Goal: Information Seeking & Learning: Learn about a topic

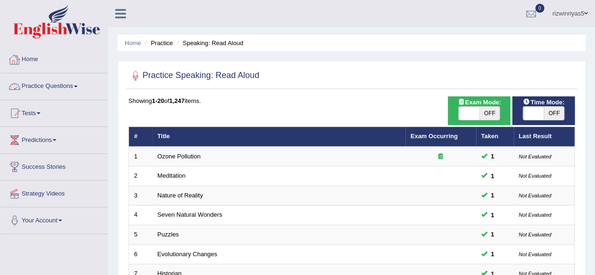
click at [69, 81] on link "Practice Questions" at bounding box center [53, 85] width 107 height 24
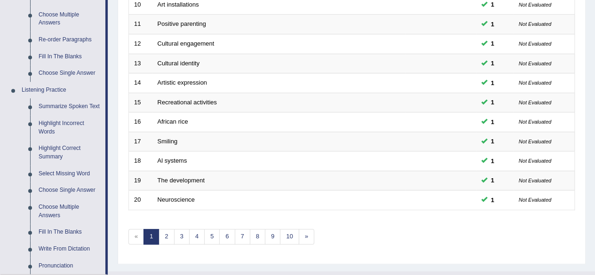
scroll to position [343, 0]
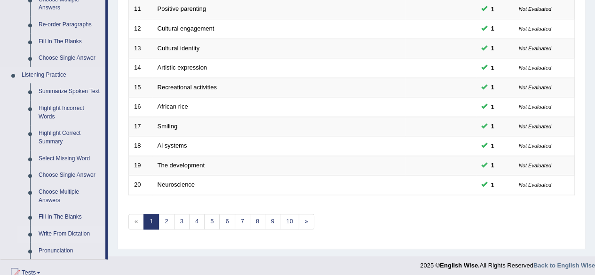
click at [76, 234] on link "Write From Dictation" at bounding box center [69, 234] width 71 height 17
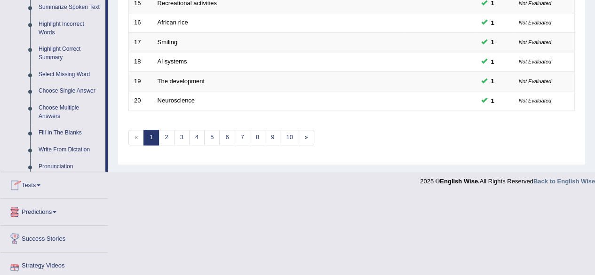
scroll to position [460, 0]
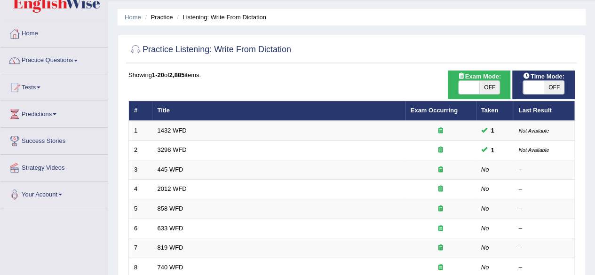
click at [497, 84] on span "OFF" at bounding box center [489, 87] width 21 height 13
checkbox input "true"
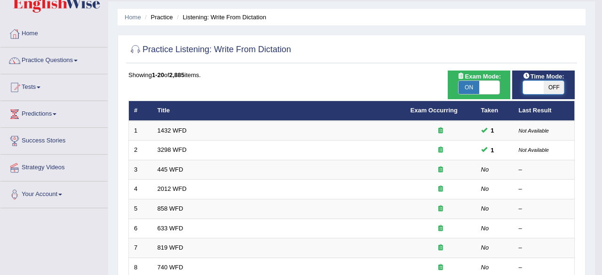
checkbox input "true"
click at [538, 87] on body "Toggle navigation Home Practice Questions Speaking Practice Read Aloud Repeat S…" at bounding box center [301, 111] width 602 height 275
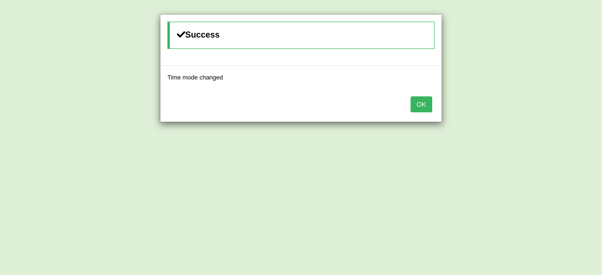
click at [424, 99] on button "OK" at bounding box center [422, 104] width 22 height 16
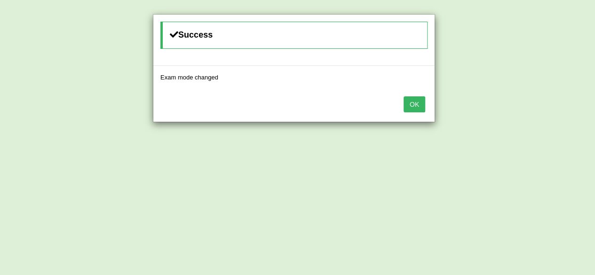
click at [424, 99] on button "OK" at bounding box center [415, 104] width 22 height 16
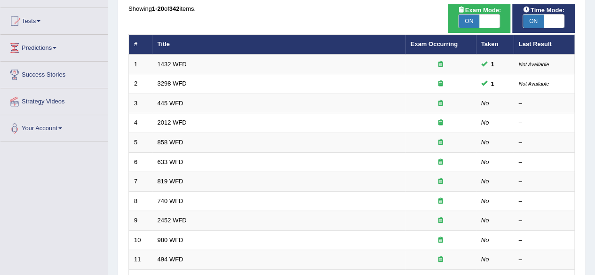
scroll to position [92, 0]
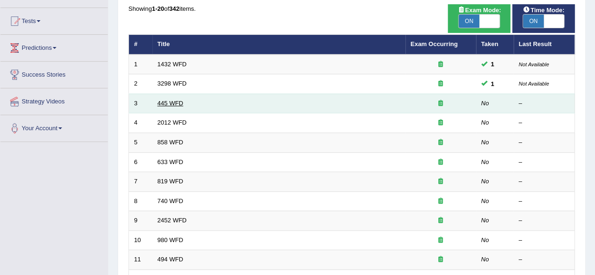
click at [178, 104] on link "445 WFD" at bounding box center [171, 103] width 26 height 7
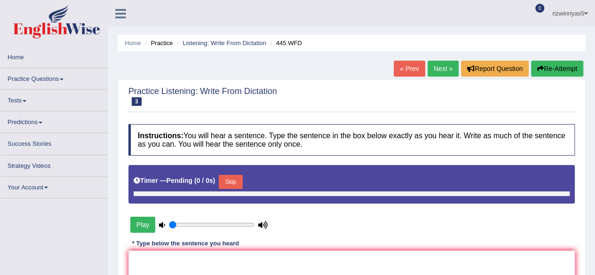
type input "0.9"
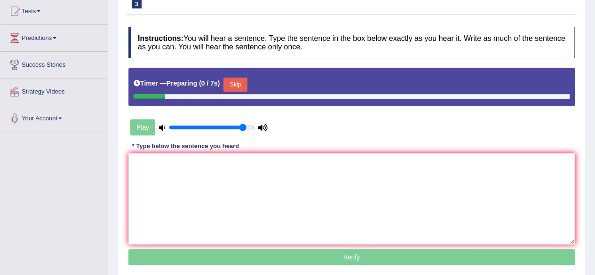
scroll to position [131, 0]
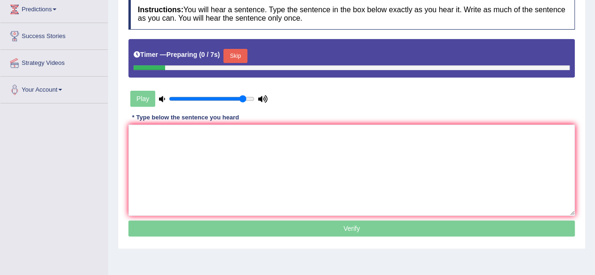
drag, startPoint x: 602, startPoint y: 60, endPoint x: 602, endPoint y: 128, distance: 68.7
click at [595, 128] on html "Toggle navigation Home Practice Questions Speaking Practice Read Aloud Repeat S…" at bounding box center [297, 6] width 595 height 275
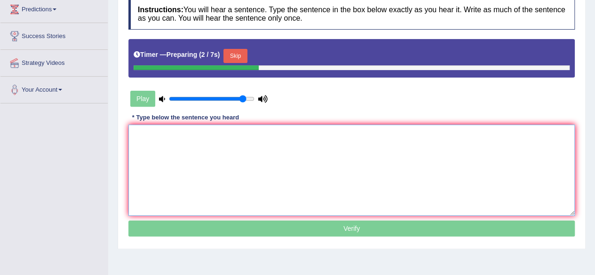
click at [257, 144] on textarea at bounding box center [351, 170] width 446 height 91
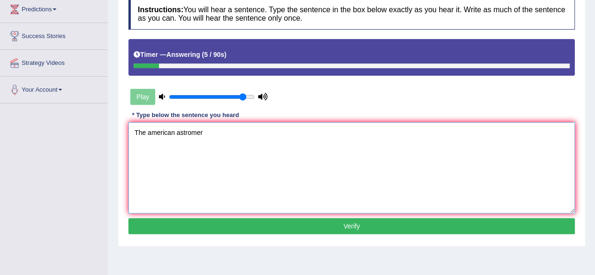
type textarea "The american astromer"
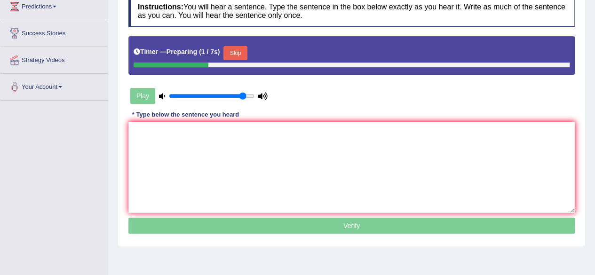
click at [243, 52] on button "Skip" at bounding box center [235, 53] width 24 height 14
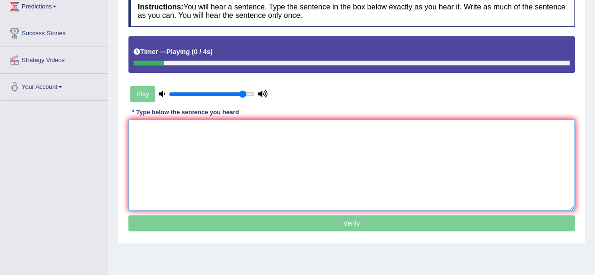
click at [218, 142] on textarea at bounding box center [351, 165] width 446 height 91
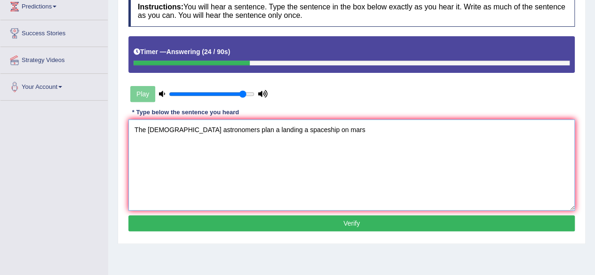
type textarea "The american astronomers plan a landing a spaceship on mars"
click at [299, 219] on button "Verify" at bounding box center [351, 223] width 446 height 16
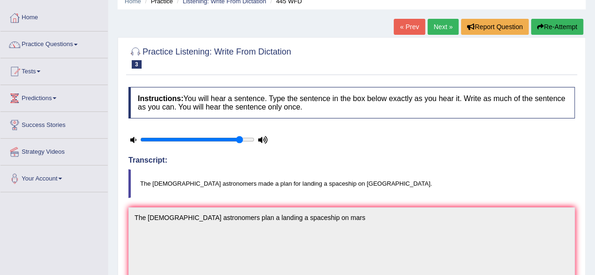
scroll to position [40, 0]
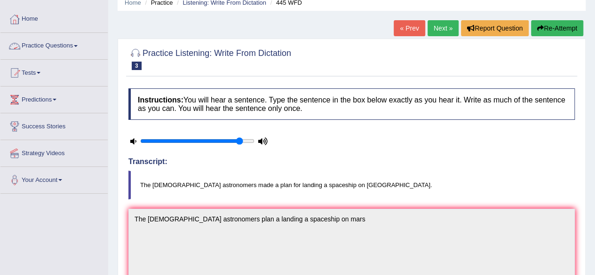
click at [45, 50] on link "Practice Questions" at bounding box center [53, 45] width 107 height 24
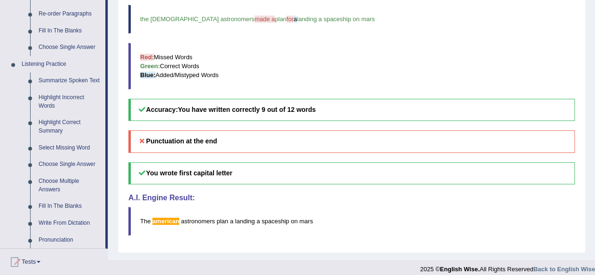
scroll to position [383, 0]
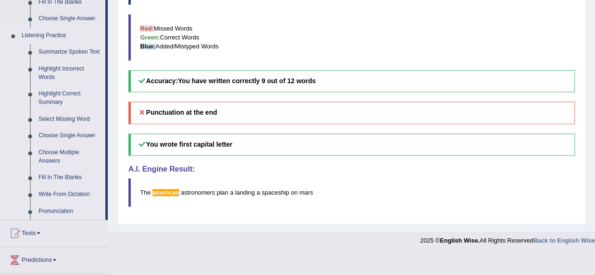
click at [61, 65] on link "Highlight Incorrect Words" at bounding box center [69, 73] width 71 height 25
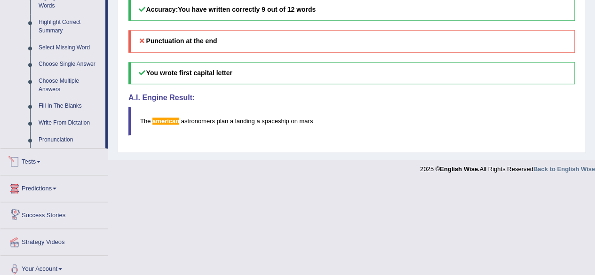
scroll to position [435, 0]
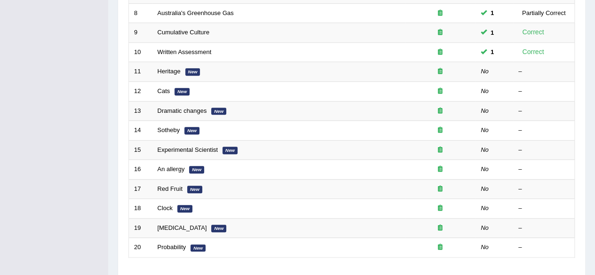
scroll to position [250, 0]
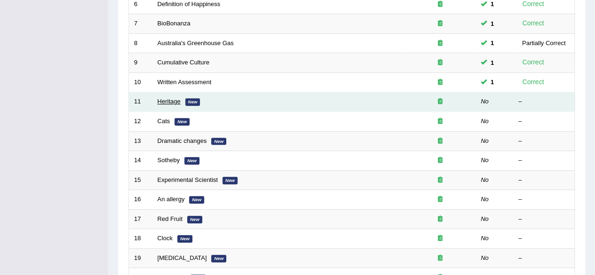
click at [169, 98] on link "Heritage" at bounding box center [169, 101] width 23 height 7
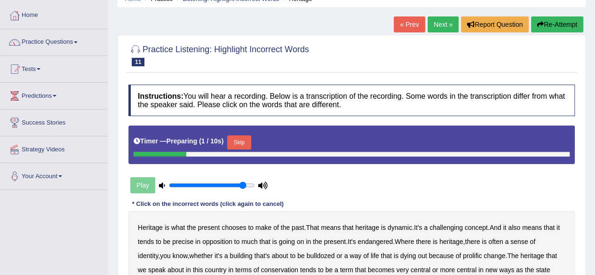
scroll to position [87, 0]
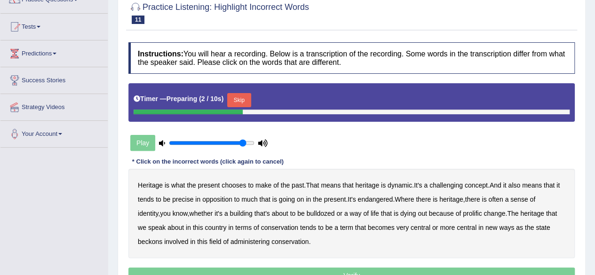
click at [245, 98] on button "Skip" at bounding box center [239, 100] width 24 height 14
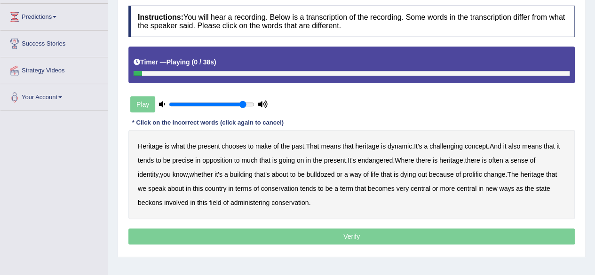
scroll to position [130, 0]
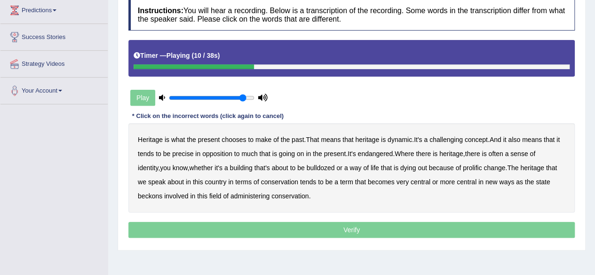
click at [462, 139] on b "challenging" at bounding box center [446, 140] width 33 height 8
click at [193, 154] on b "precise" at bounding box center [182, 154] width 21 height 8
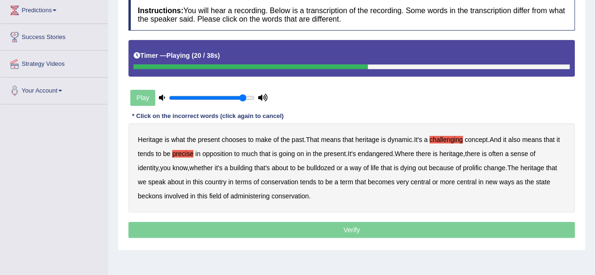
click at [158, 164] on b "identity" at bounding box center [148, 168] width 20 height 8
click at [463, 169] on b "prolific" at bounding box center [472, 168] width 19 height 8
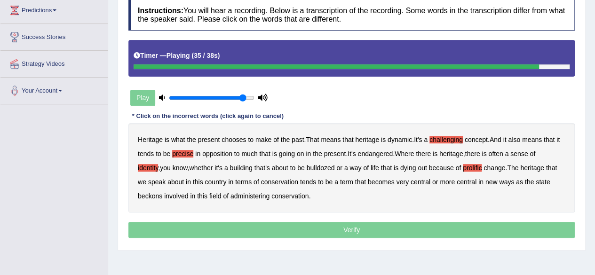
click at [160, 197] on b "beckons" at bounding box center [150, 196] width 24 height 8
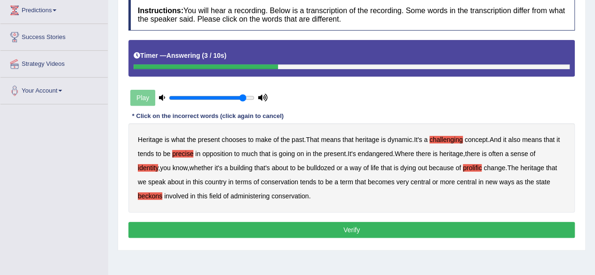
click at [229, 223] on button "Verify" at bounding box center [351, 230] width 446 height 16
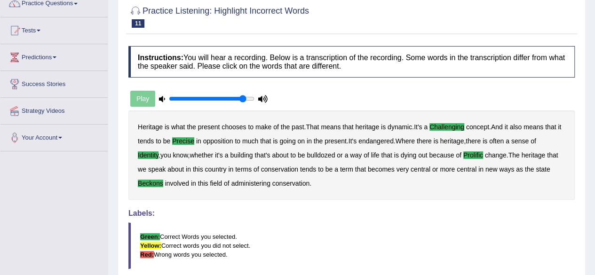
scroll to position [52, 0]
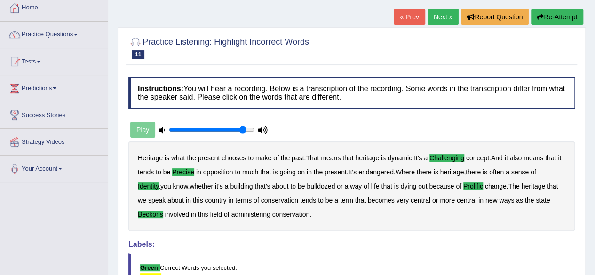
click at [440, 15] on link "Next »" at bounding box center [443, 17] width 31 height 16
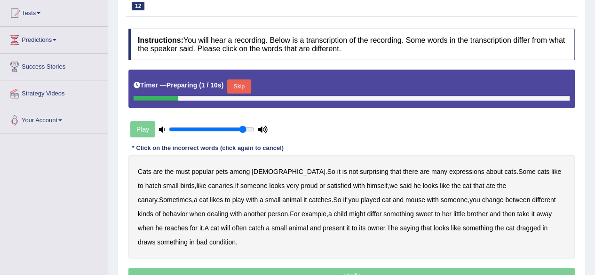
scroll to position [107, 0]
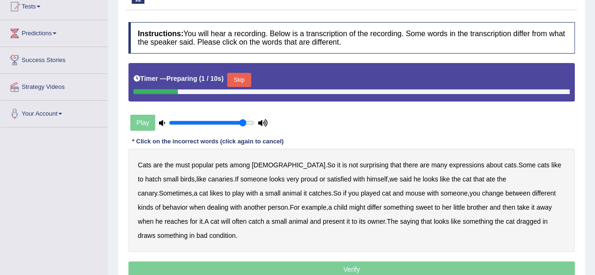
drag, startPoint x: 0, startPoint y: 0, endPoint x: 602, endPoint y: 145, distance: 619.1
click at [595, 145] on html "Toggle navigation Home Practice Questions Speaking Practice Read Aloud Repeat S…" at bounding box center [297, 30] width 595 height 275
click at [242, 76] on button "Skip" at bounding box center [239, 80] width 24 height 14
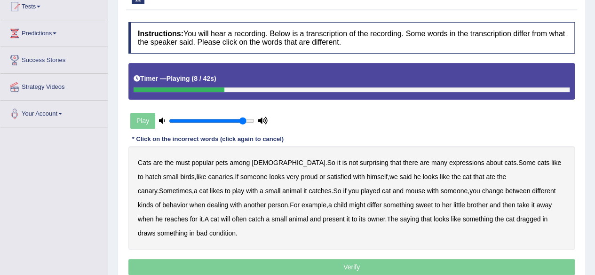
click at [161, 173] on b "hatch" at bounding box center [153, 177] width 16 height 8
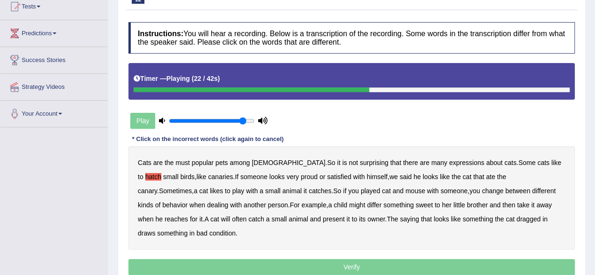
click at [361, 190] on b "played" at bounding box center [370, 191] width 19 height 8
click at [367, 202] on b "differ" at bounding box center [374, 205] width 15 height 8
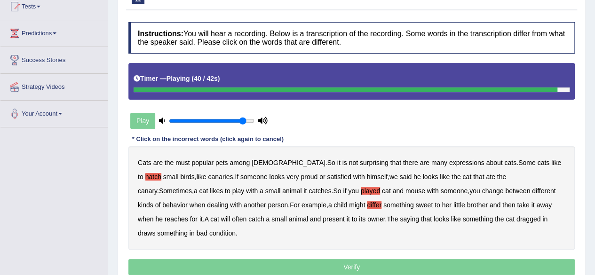
click at [495, 219] on b "the" at bounding box center [499, 219] width 9 height 8
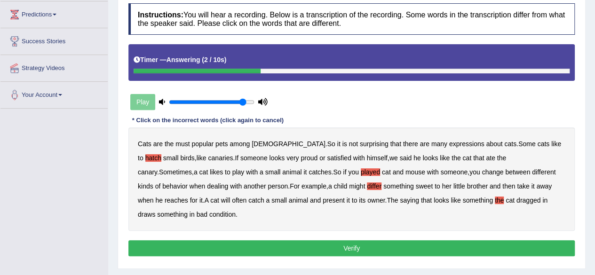
scroll to position [126, 0]
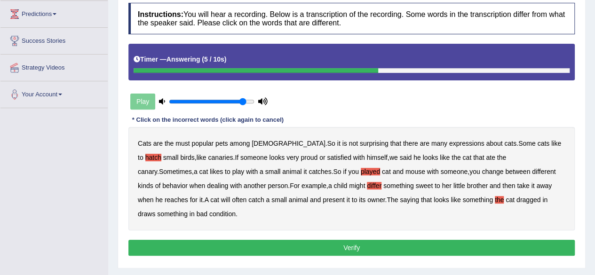
click at [413, 240] on button "Verify" at bounding box center [351, 248] width 446 height 16
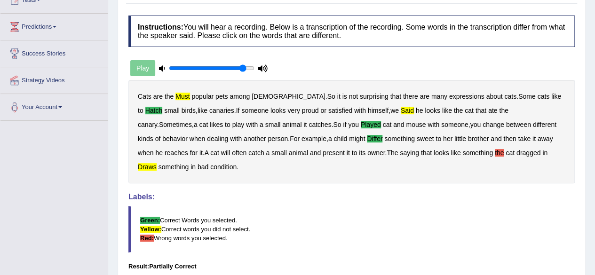
scroll to position [5, 0]
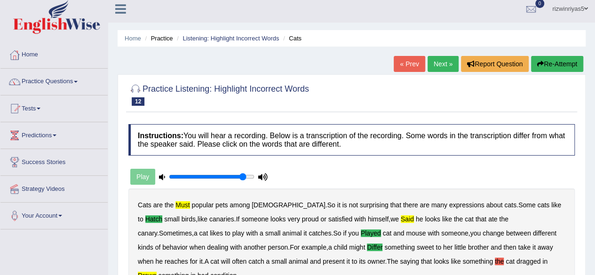
click at [567, 64] on button "Re-Attempt" at bounding box center [557, 64] width 52 height 16
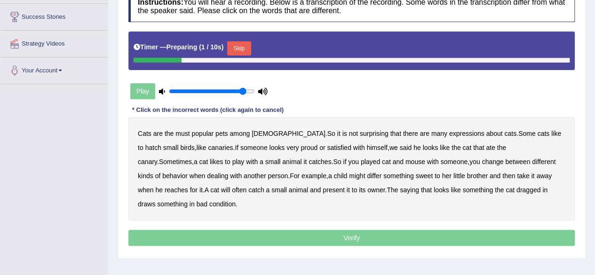
scroll to position [151, 0]
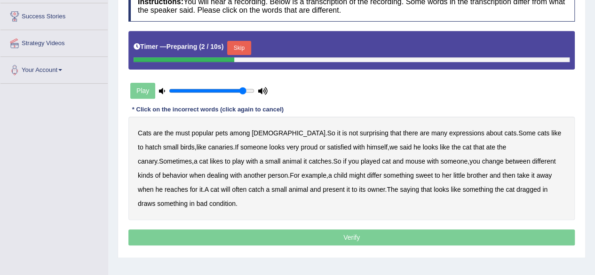
click at [247, 51] on button "Skip" at bounding box center [239, 48] width 24 height 14
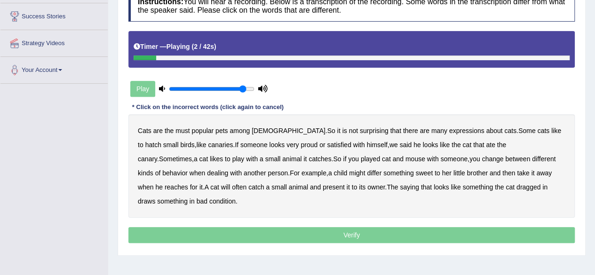
click at [188, 131] on b "must" at bounding box center [182, 131] width 14 height 8
click at [161, 141] on b "hatch" at bounding box center [153, 145] width 16 height 8
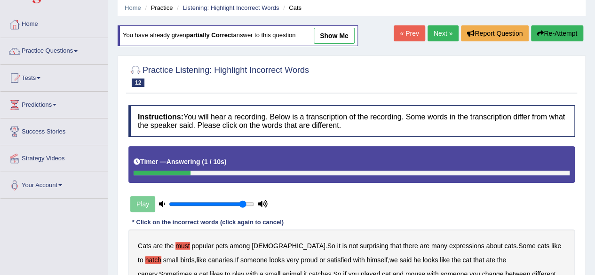
scroll to position [22, 0]
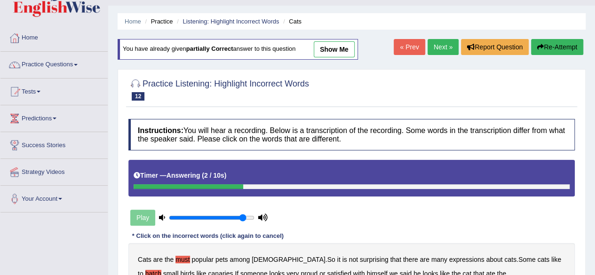
click at [537, 48] on icon "button" at bounding box center [540, 47] width 7 height 7
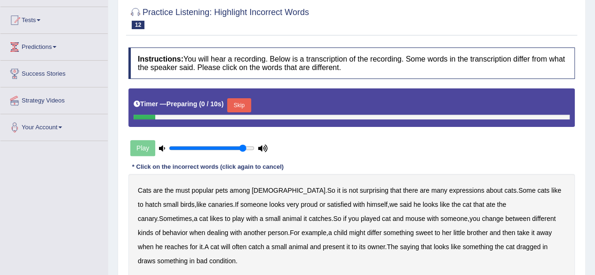
scroll to position [109, 0]
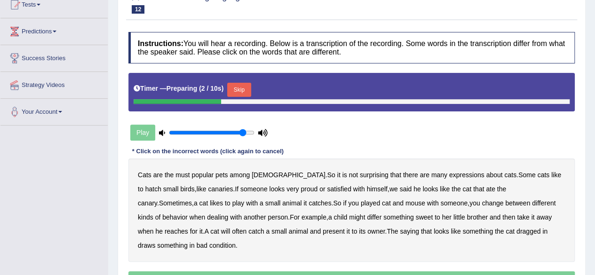
click at [243, 95] on button "Skip" at bounding box center [239, 90] width 24 height 14
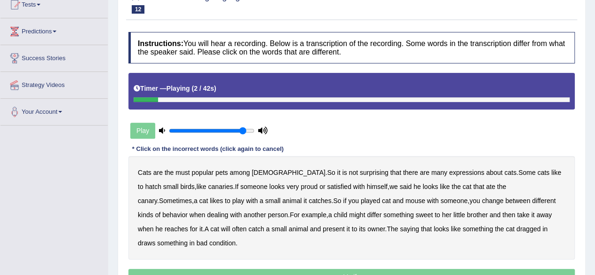
click at [186, 173] on b "must" at bounding box center [182, 173] width 14 height 8
click at [161, 183] on b "hatch" at bounding box center [153, 187] width 16 height 8
click at [327, 186] on b "satisfied" at bounding box center [339, 187] width 24 height 8
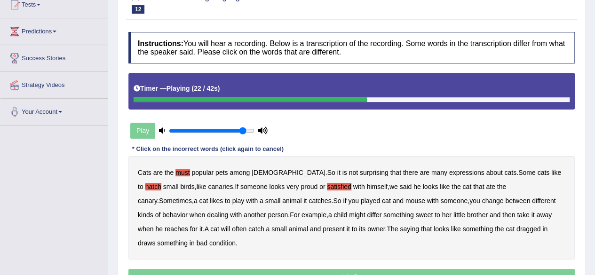
click at [361, 200] on b "played" at bounding box center [370, 201] width 19 height 8
click at [367, 216] on b "differ" at bounding box center [374, 215] width 15 height 8
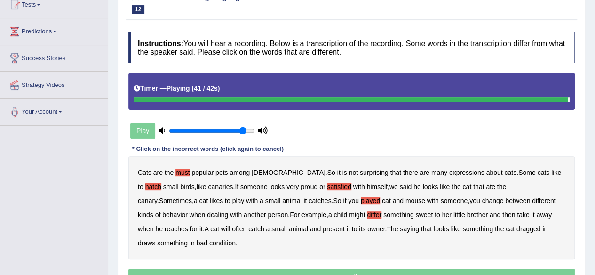
click at [155, 239] on b "draws" at bounding box center [146, 243] width 17 height 8
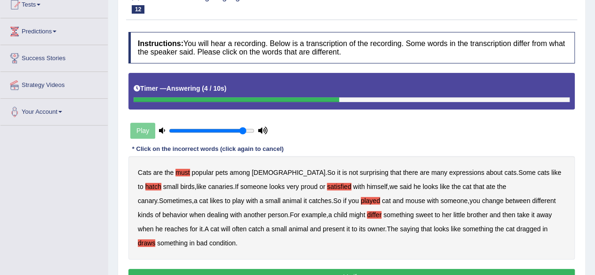
click at [481, 269] on button "Verify" at bounding box center [351, 277] width 446 height 16
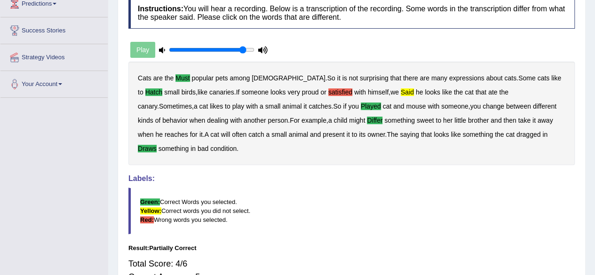
scroll to position [127, 0]
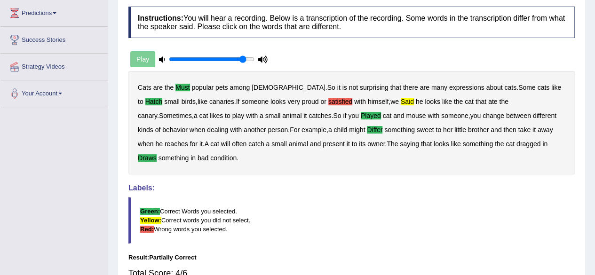
click at [328, 104] on b "satisfied" at bounding box center [340, 102] width 24 height 8
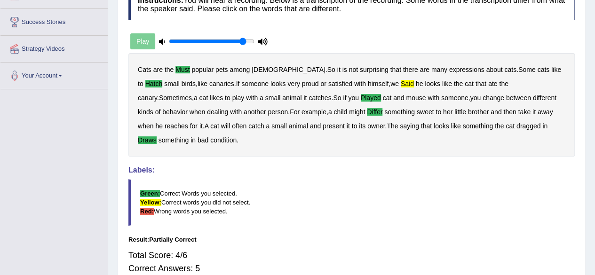
scroll to position [144, 0]
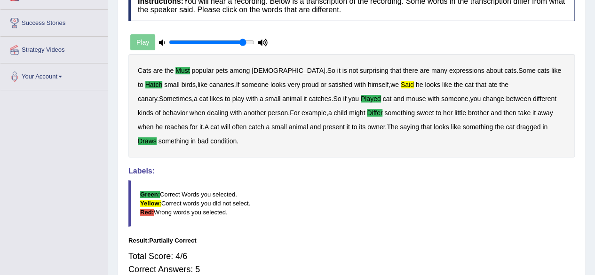
click at [401, 86] on b "said" at bounding box center [407, 85] width 13 height 8
click at [303, 100] on div "Cats are the must popular pets among Americans . So it is not surprising that t…" at bounding box center [351, 106] width 446 height 104
click at [383, 100] on b "cat" at bounding box center [387, 99] width 9 height 8
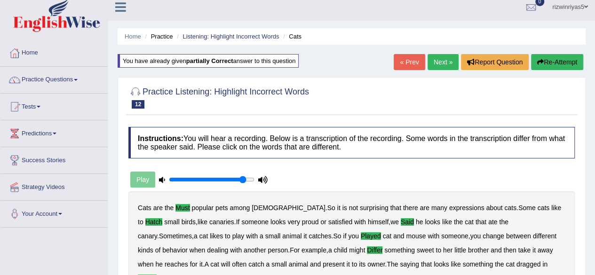
click at [447, 59] on link "Next »" at bounding box center [443, 62] width 31 height 16
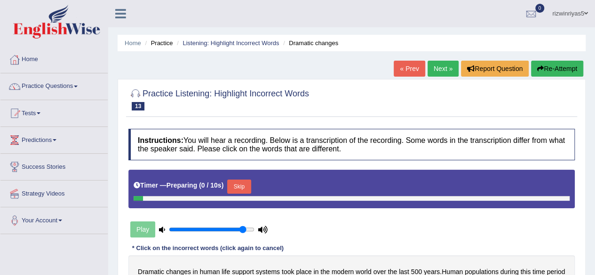
scroll to position [50, 0]
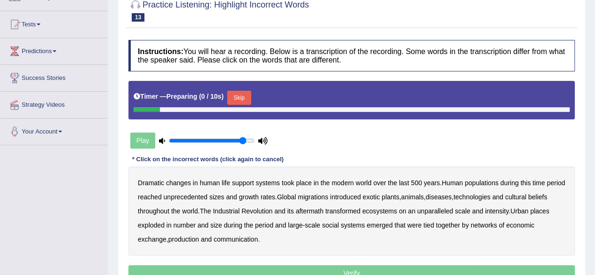
click at [595, 114] on html "Toggle navigation Home Practice Questions Speaking Practice Read Aloud Repeat S…" at bounding box center [297, 48] width 595 height 275
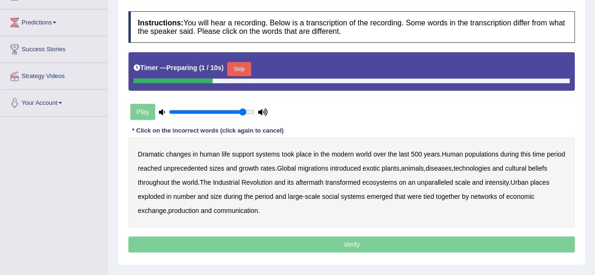
click at [242, 63] on button "Skip" at bounding box center [239, 69] width 24 height 14
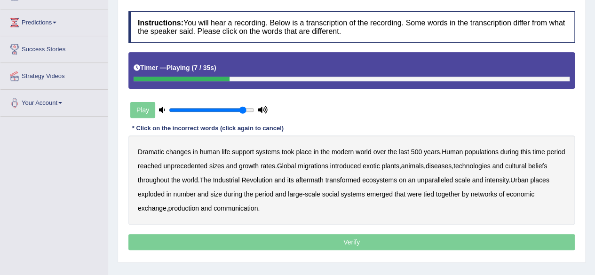
click at [487, 152] on b "populations" at bounding box center [482, 152] width 34 height 8
click at [452, 167] on b "diseases" at bounding box center [439, 166] width 26 height 8
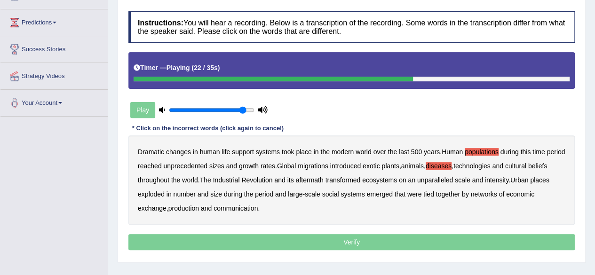
click at [397, 182] on b "ecosystems" at bounding box center [379, 180] width 35 height 8
click at [530, 184] on b "places" at bounding box center [539, 180] width 19 height 8
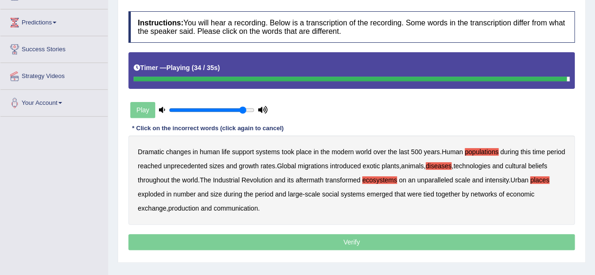
click at [195, 207] on b "production" at bounding box center [183, 209] width 31 height 8
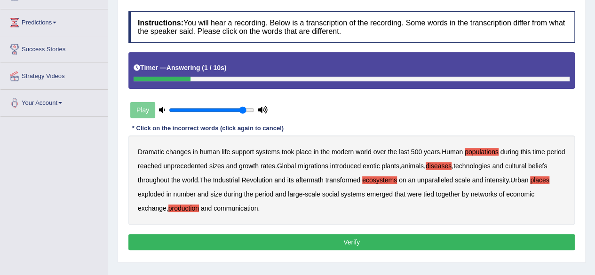
click at [530, 184] on b "places" at bounding box center [539, 180] width 19 height 8
click at [227, 231] on div "Instructions: You will hear a recording. Below is a transcription of the record…" at bounding box center [351, 132] width 451 height 251
click at [246, 239] on button "Verify" at bounding box center [351, 242] width 446 height 16
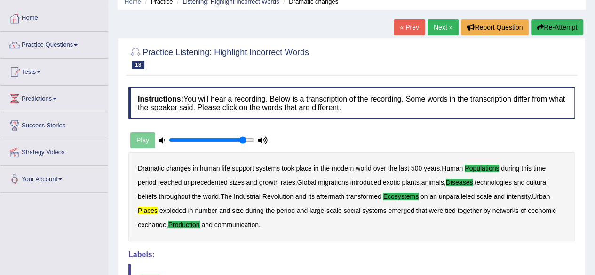
scroll to position [0, 0]
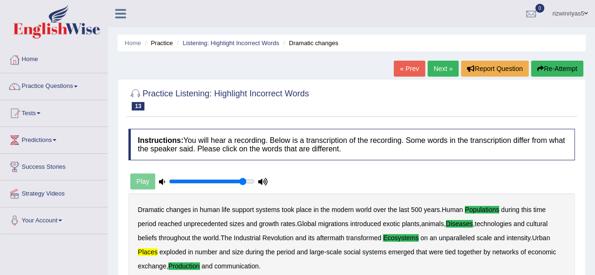
click at [447, 67] on link "Next »" at bounding box center [443, 69] width 31 height 16
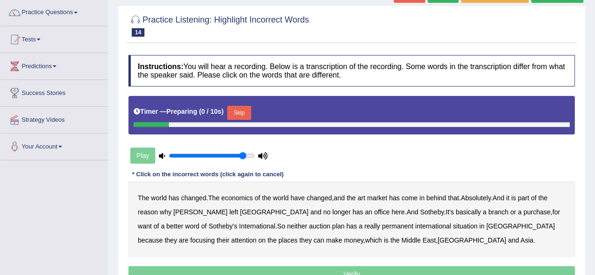
scroll to position [114, 0]
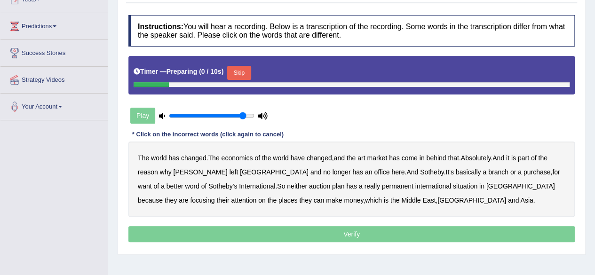
drag, startPoint x: 0, startPoint y: 0, endPoint x: 602, endPoint y: 119, distance: 613.4
click at [595, 119] on html "Toggle navigation Home Practice Questions Speaking Practice Read Aloud Repeat S…" at bounding box center [297, 23] width 595 height 275
click at [240, 66] on button "Skip" at bounding box center [239, 73] width 24 height 14
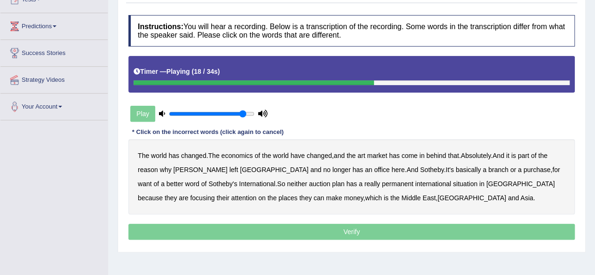
click at [524, 170] on b "purchase" at bounding box center [537, 170] width 27 height 8
click at [332, 185] on b "plan" at bounding box center [338, 184] width 12 height 8
click at [453, 184] on b "situation" at bounding box center [465, 184] width 24 height 8
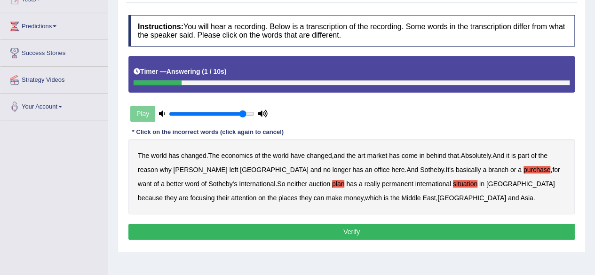
click at [408, 225] on button "Verify" at bounding box center [351, 232] width 446 height 16
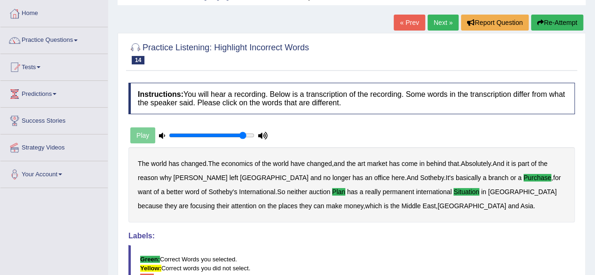
scroll to position [0, 0]
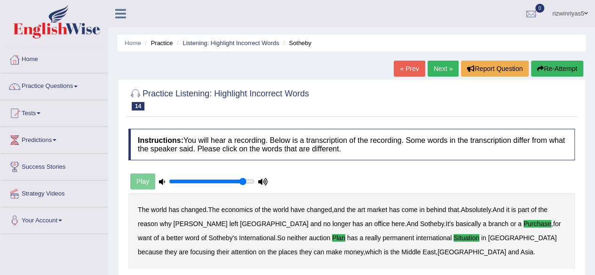
click at [447, 69] on link "Next »" at bounding box center [443, 69] width 31 height 16
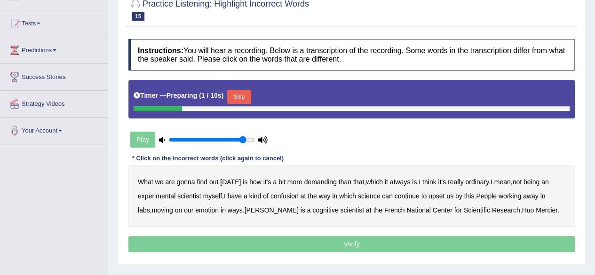
drag, startPoint x: 0, startPoint y: 0, endPoint x: 602, endPoint y: 125, distance: 614.6
click at [595, 125] on html "Toggle navigation Home Practice Questions Speaking Practice Read Aloud Repeat S…" at bounding box center [297, 47] width 595 height 275
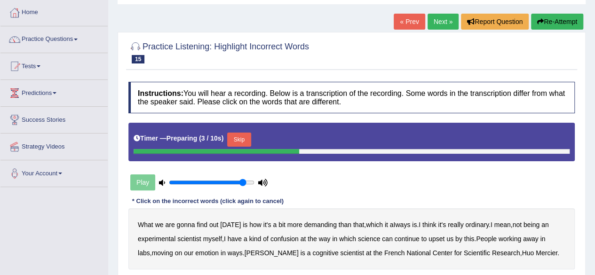
scroll to position [79, 0]
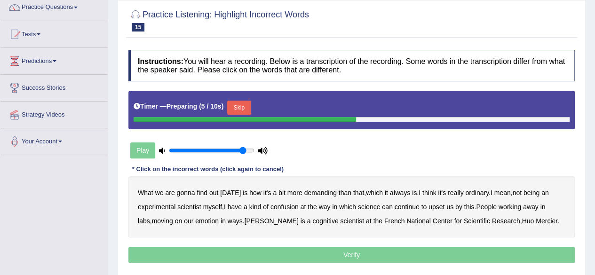
click at [248, 107] on button "Skip" at bounding box center [239, 108] width 24 height 14
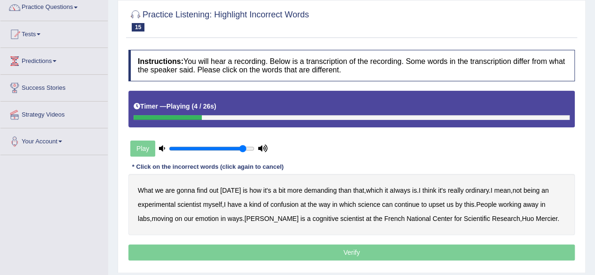
click at [318, 190] on b "demanding" at bounding box center [320, 191] width 32 height 8
click at [478, 191] on b "ordinary" at bounding box center [477, 191] width 24 height 8
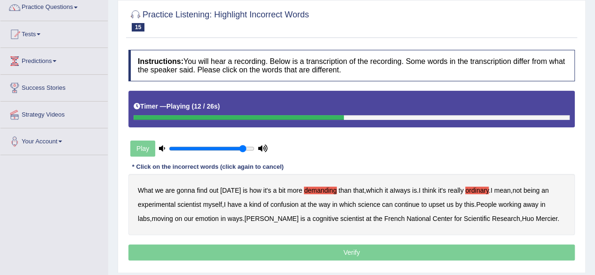
click at [289, 206] on b "confusion" at bounding box center [285, 205] width 28 height 8
click at [442, 204] on b "upset" at bounding box center [437, 205] width 16 height 8
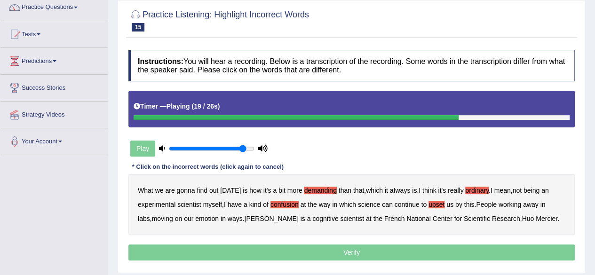
click at [195, 216] on b "emotion" at bounding box center [207, 219] width 24 height 8
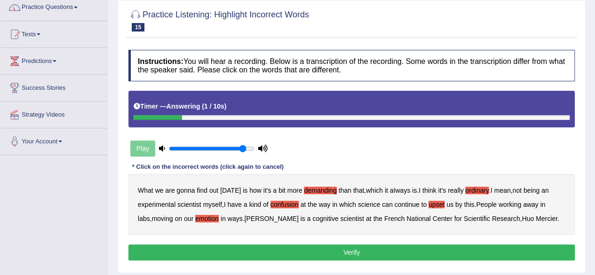
click at [473, 245] on button "Verify" at bounding box center [351, 253] width 446 height 16
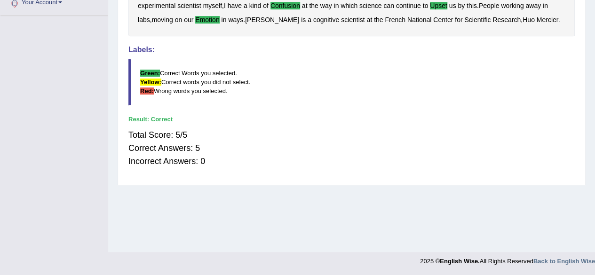
scroll to position [0, 0]
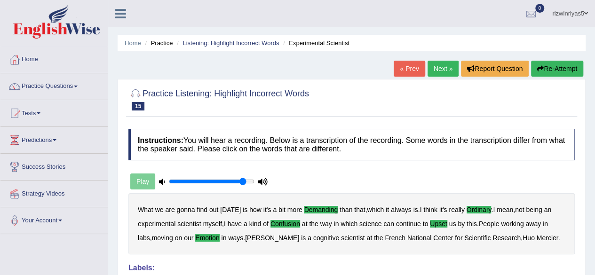
click at [440, 68] on link "Next »" at bounding box center [443, 69] width 31 height 16
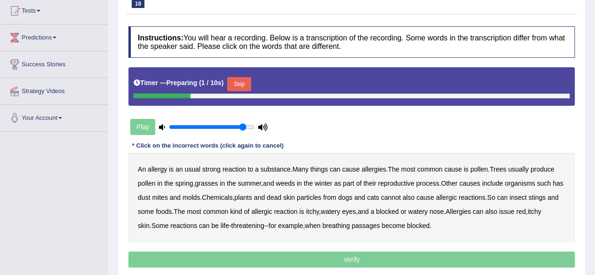
scroll to position [104, 0]
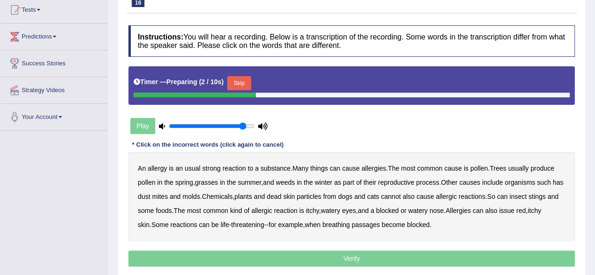
click at [234, 86] on button "Skip" at bounding box center [239, 83] width 24 height 14
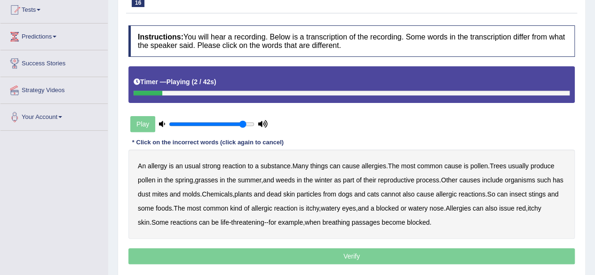
click at [197, 167] on b "usual" at bounding box center [193, 166] width 16 height 8
click at [331, 179] on b "winter" at bounding box center [323, 180] width 17 height 8
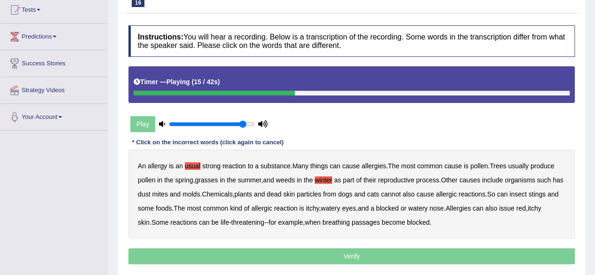
click at [331, 179] on b "winter" at bounding box center [323, 180] width 17 height 8
click at [401, 193] on b "cannot" at bounding box center [391, 195] width 20 height 8
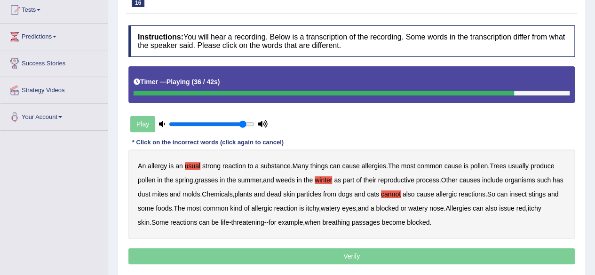
click at [515, 208] on b "issue" at bounding box center [507, 209] width 16 height 8
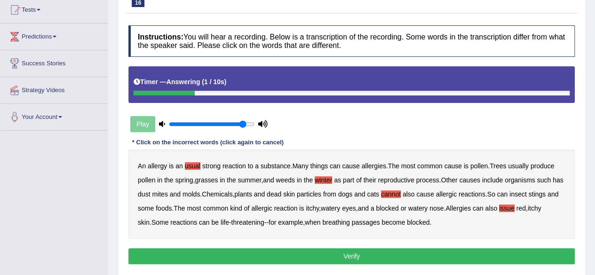
click at [387, 259] on button "Verify" at bounding box center [351, 256] width 446 height 16
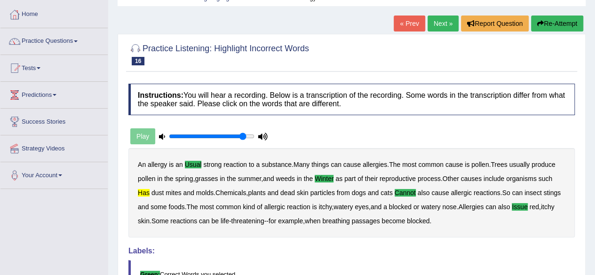
scroll to position [0, 0]
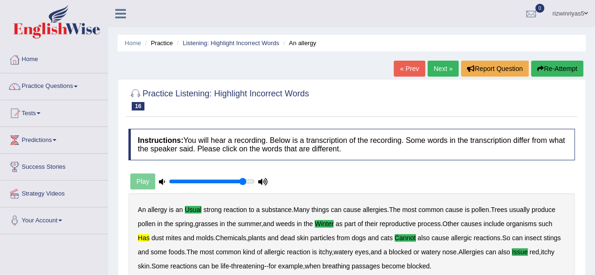
click at [448, 63] on link "Next »" at bounding box center [443, 69] width 31 height 16
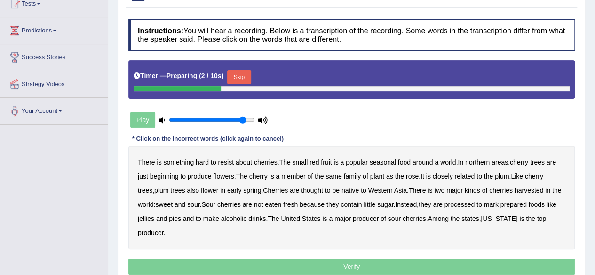
click at [247, 76] on button "Skip" at bounding box center [239, 77] width 24 height 14
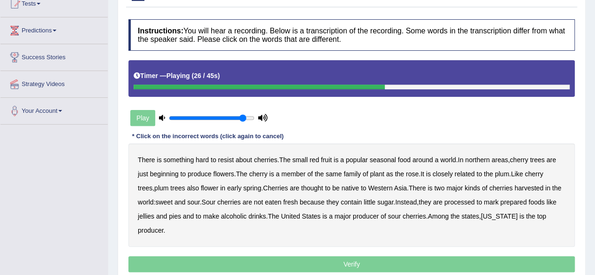
click at [432, 188] on b "is" at bounding box center [430, 188] width 5 height 8
click at [499, 203] on b "mark" at bounding box center [491, 203] width 15 height 8
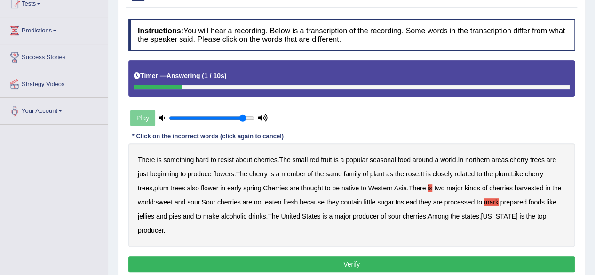
click at [365, 258] on button "Verify" at bounding box center [351, 264] width 446 height 16
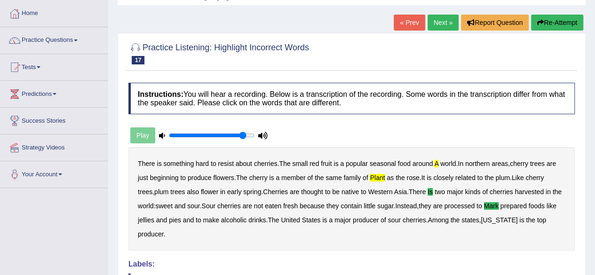
scroll to position [22, 0]
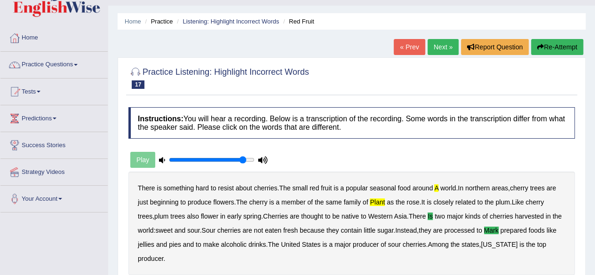
click at [556, 44] on button "Re-Attempt" at bounding box center [557, 47] width 52 height 16
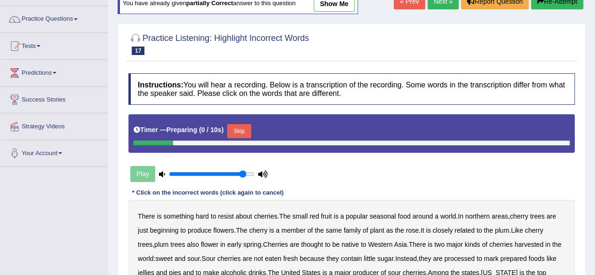
scroll to position [80, 0]
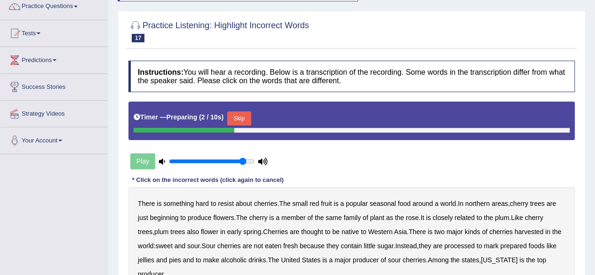
click at [239, 110] on div "Timer — Preparing ( 2 / 10s ) Skip" at bounding box center [352, 118] width 436 height 19
click at [244, 115] on button "Skip" at bounding box center [239, 119] width 24 height 14
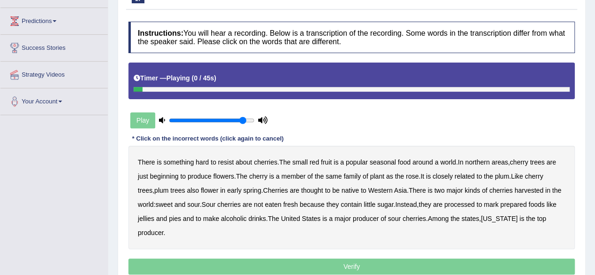
scroll to position [121, 0]
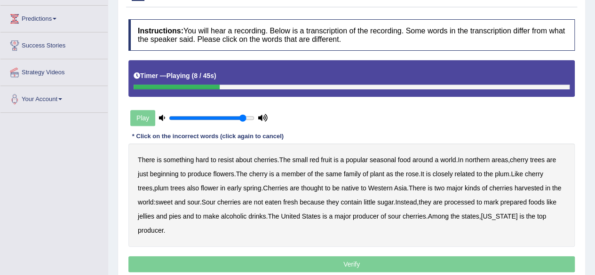
click at [439, 159] on b "a" at bounding box center [437, 160] width 4 height 8
click at [426, 187] on b "There" at bounding box center [417, 188] width 17 height 8
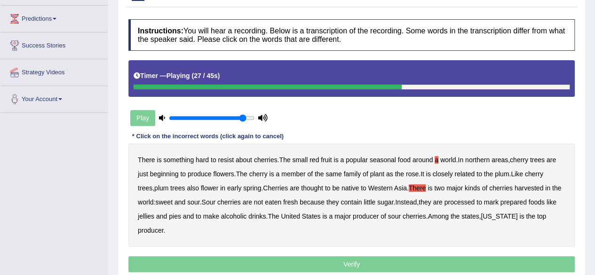
click at [432, 187] on b "is" at bounding box center [430, 188] width 5 height 8
click at [426, 187] on b "There" at bounding box center [417, 188] width 17 height 8
click at [499, 202] on b "mark" at bounding box center [491, 203] width 15 height 8
click at [245, 223] on div "There is something hard to resist about cherries . The small red fruit is a pop…" at bounding box center [351, 196] width 446 height 104
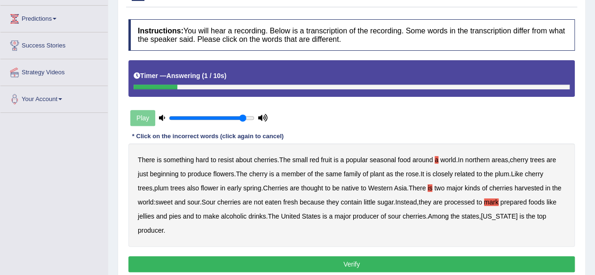
click at [379, 263] on button "Verify" at bounding box center [351, 264] width 446 height 16
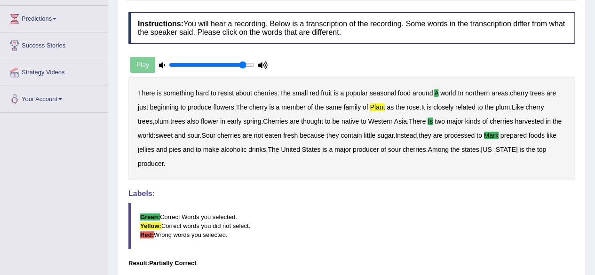
drag, startPoint x: 602, startPoint y: 128, endPoint x: 602, endPoint y: 175, distance: 46.6
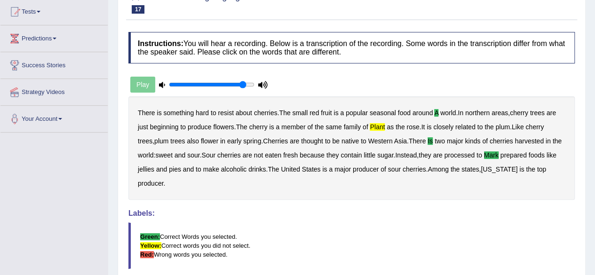
scroll to position [0, 0]
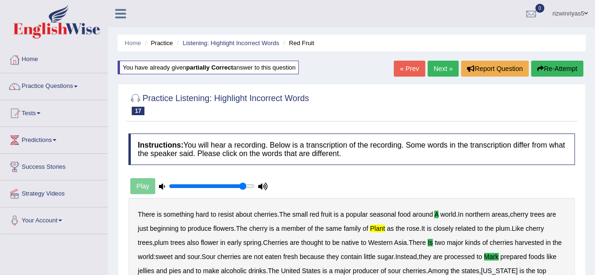
click at [442, 68] on link "Next »" at bounding box center [443, 69] width 31 height 16
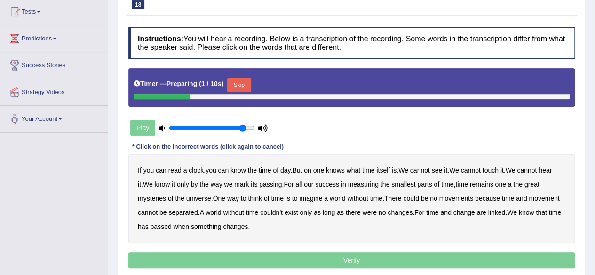
click at [249, 81] on button "Skip" at bounding box center [239, 85] width 24 height 14
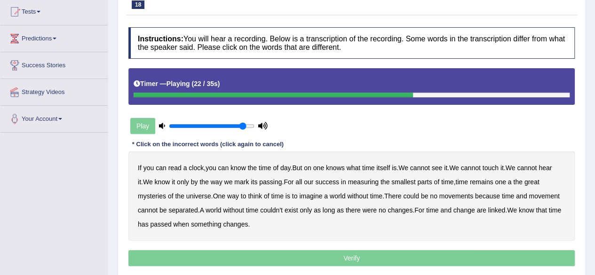
click at [268, 195] on b "of" at bounding box center [267, 196] width 6 height 8
click at [275, 210] on b "couldn't" at bounding box center [271, 211] width 23 height 8
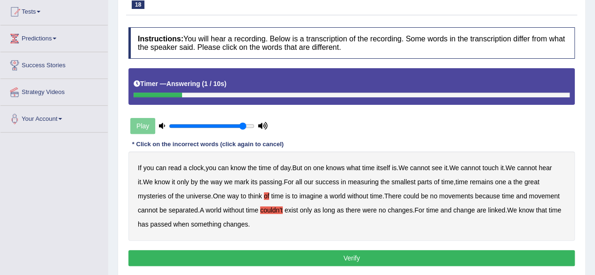
click at [244, 254] on button "Verify" at bounding box center [351, 258] width 446 height 16
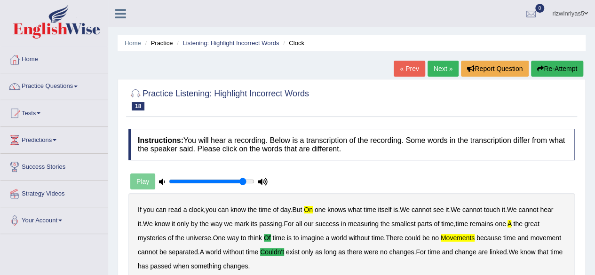
click at [441, 66] on link "Next »" at bounding box center [443, 69] width 31 height 16
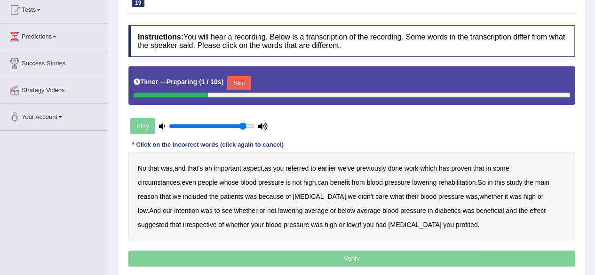
click at [242, 87] on button "Skip" at bounding box center [239, 83] width 24 height 14
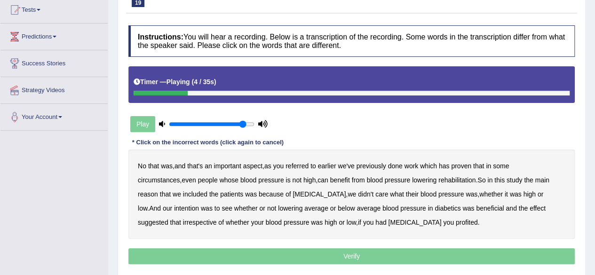
click at [309, 167] on b "referred" at bounding box center [297, 166] width 23 height 8
click at [180, 176] on b "circumstances" at bounding box center [159, 180] width 42 height 8
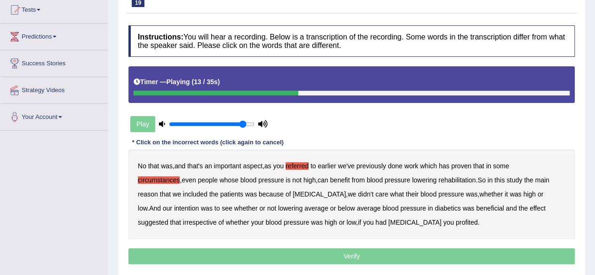
click at [439, 181] on b "rehabilitation" at bounding box center [457, 180] width 37 height 8
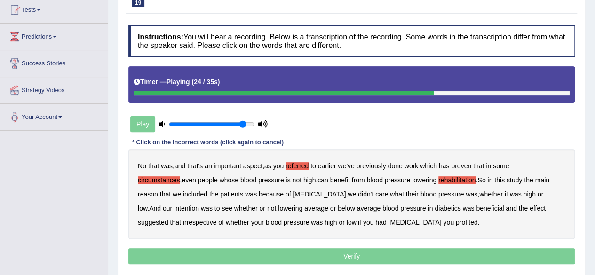
click at [199, 205] on b "intention" at bounding box center [186, 209] width 25 height 8
click at [530, 207] on b "effect" at bounding box center [538, 209] width 16 height 8
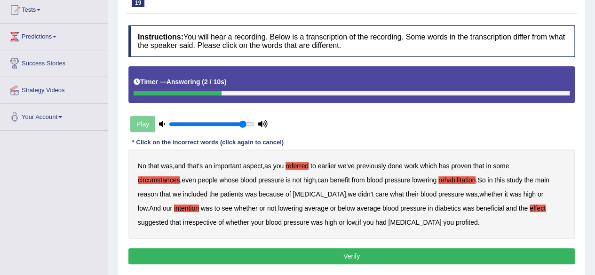
click at [456, 223] on b "profited" at bounding box center [467, 223] width 22 height 8
click at [385, 249] on button "Verify" at bounding box center [351, 256] width 446 height 16
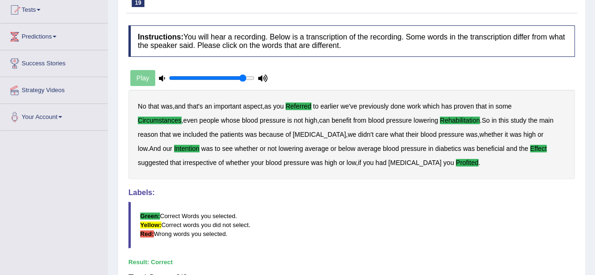
drag, startPoint x: 602, startPoint y: 112, endPoint x: 602, endPoint y: 173, distance: 60.7
click at [595, 172] on html "Toggle navigation Home Practice Questions Speaking Practice Read Aloud Repeat S…" at bounding box center [297, 33] width 595 height 275
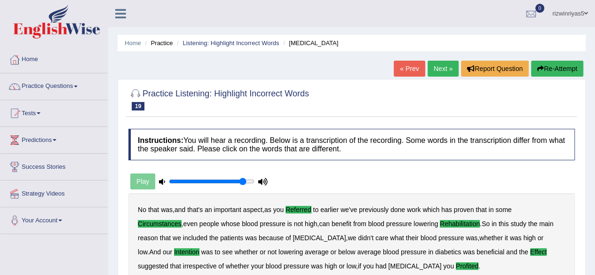
click at [448, 68] on link "Next »" at bounding box center [443, 69] width 31 height 16
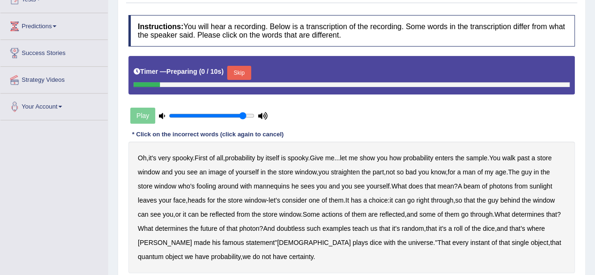
scroll to position [114, 0]
click at [243, 74] on button "Skip" at bounding box center [239, 73] width 24 height 14
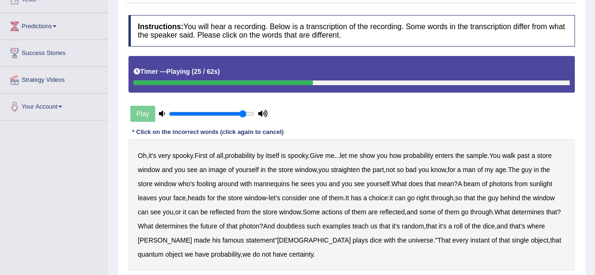
click at [474, 184] on b "beam" at bounding box center [471, 184] width 16 height 8
click at [220, 195] on b "the" at bounding box center [221, 198] width 9 height 8
click at [225, 199] on b "the" at bounding box center [221, 198] width 9 height 8
click at [338, 211] on b "actions" at bounding box center [332, 212] width 21 height 8
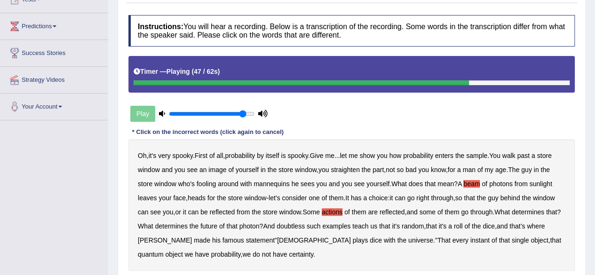
click at [305, 226] on b "doubtless" at bounding box center [291, 227] width 28 height 8
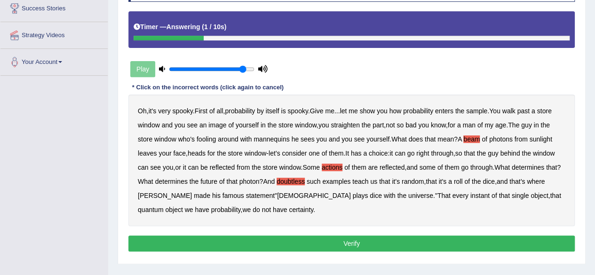
scroll to position [166, 0]
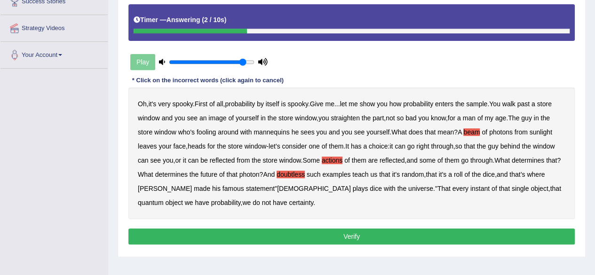
click at [506, 229] on button "Verify" at bounding box center [351, 237] width 446 height 16
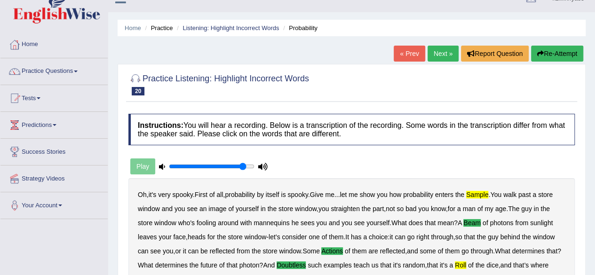
scroll to position [0, 0]
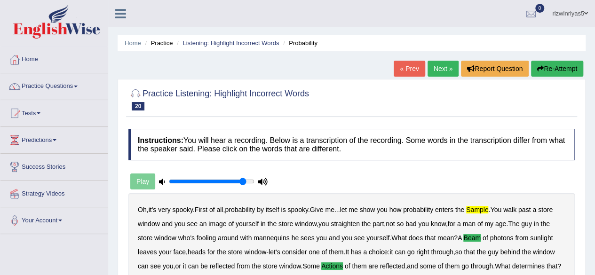
click at [72, 87] on link "Practice Questions" at bounding box center [53, 85] width 107 height 24
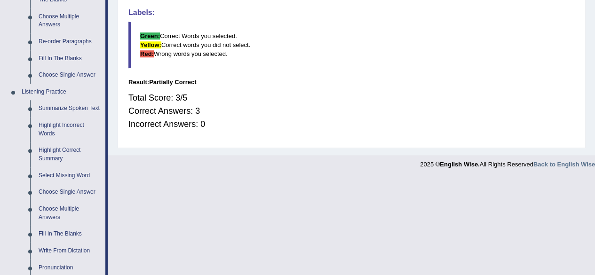
scroll to position [338, 0]
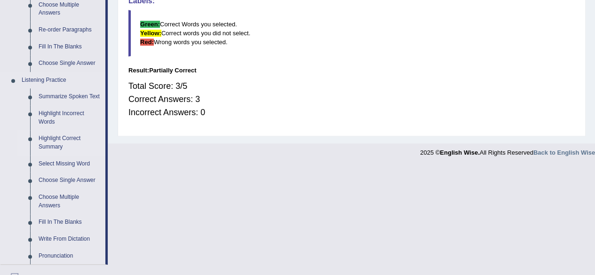
click at [67, 136] on link "Highlight Correct Summary" at bounding box center [69, 142] width 71 height 25
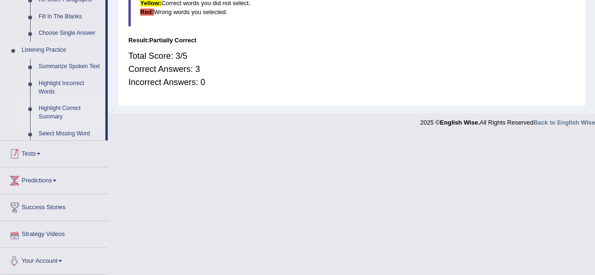
scroll to position [294, 0]
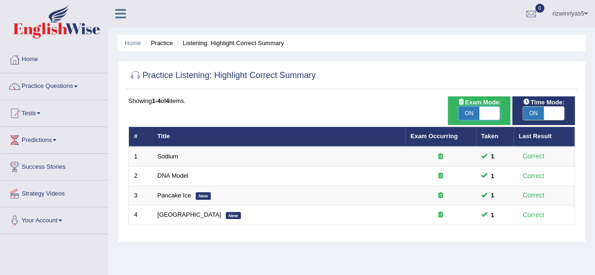
click at [490, 107] on span at bounding box center [489, 113] width 21 height 13
checkbox input "false"
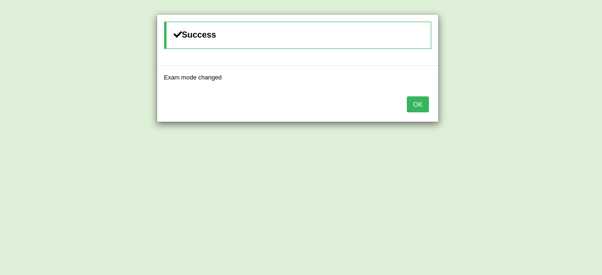
click at [535, 108] on body "Toggle navigation Home Practice Questions Speaking Practice Read Aloud Repeat S…" at bounding box center [301, 137] width 602 height 275
click at [426, 108] on button "OK" at bounding box center [418, 104] width 22 height 16
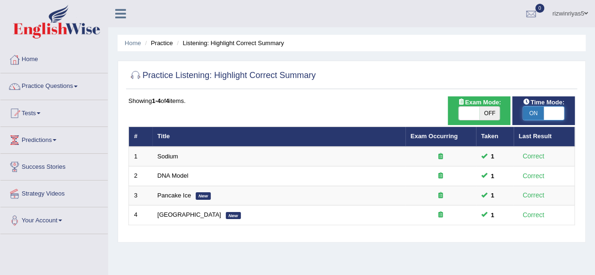
click at [547, 112] on span at bounding box center [554, 113] width 21 height 13
checkbox input "false"
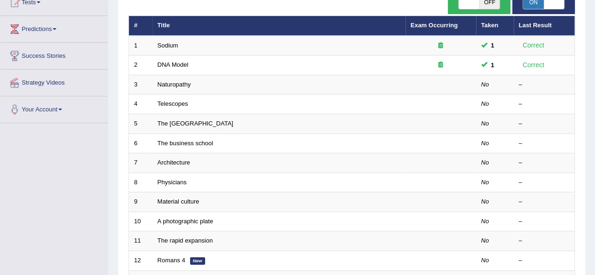
scroll to position [120, 0]
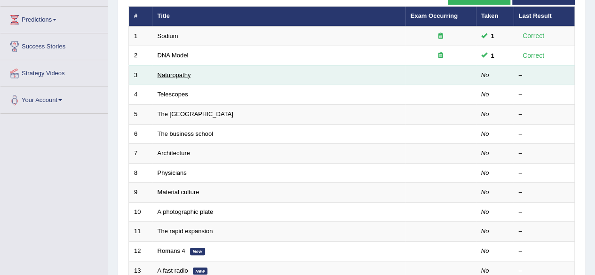
click at [177, 76] on link "Naturopathy" at bounding box center [174, 75] width 33 height 7
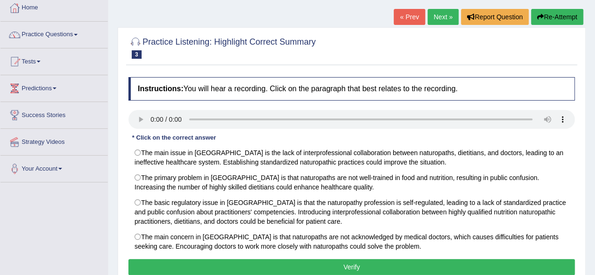
scroll to position [90, 0]
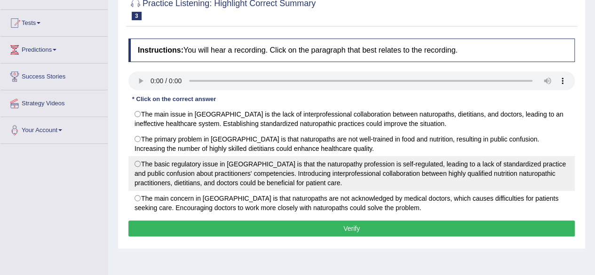
click at [136, 162] on label "The basic regulatory issue in [GEOGRAPHIC_DATA] is that the naturopathy profess…" at bounding box center [351, 173] width 446 height 35
radio input "true"
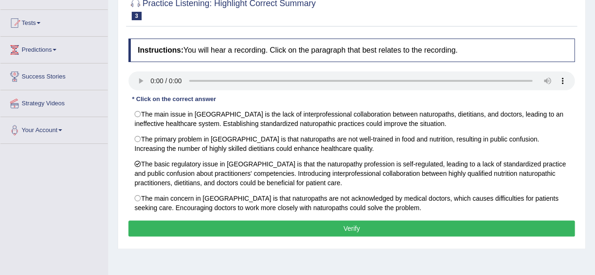
click at [407, 221] on button "Verify" at bounding box center [351, 229] width 446 height 16
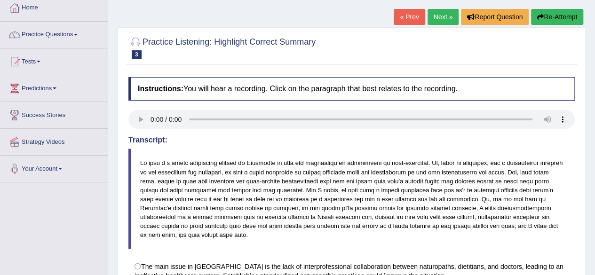
scroll to position [25, 0]
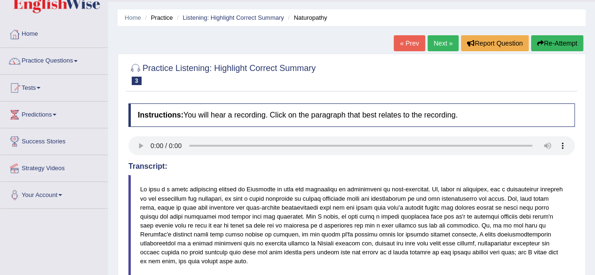
click at [454, 39] on link "Next »" at bounding box center [443, 43] width 31 height 16
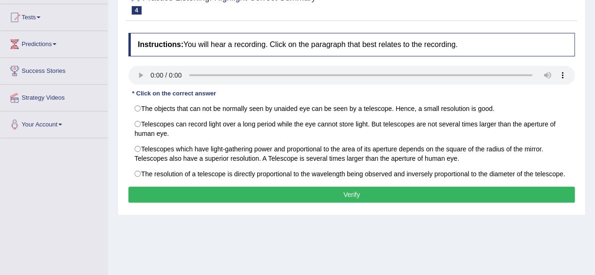
scroll to position [102, 0]
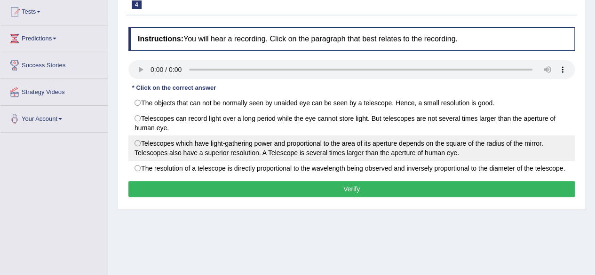
click at [252, 143] on label "Telescopes which have light-gathering power and proportional to the area of its…" at bounding box center [351, 148] width 446 height 25
radio input "true"
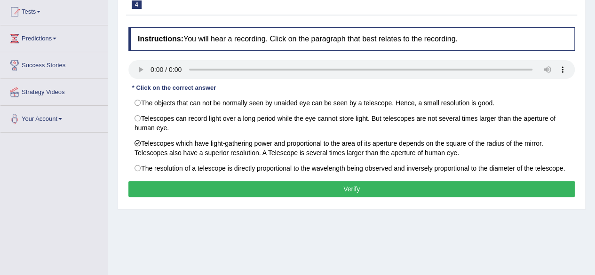
click at [271, 185] on button "Verify" at bounding box center [351, 189] width 446 height 16
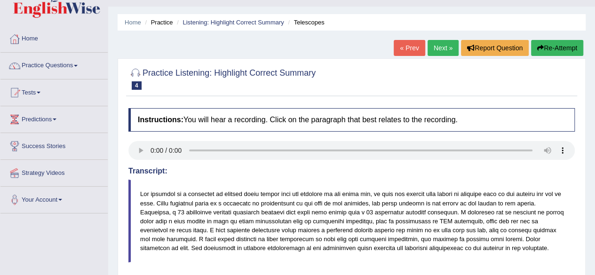
scroll to position [22, 0]
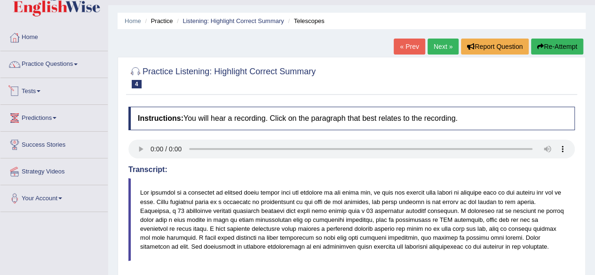
click at [38, 96] on link "Tests" at bounding box center [53, 90] width 107 height 24
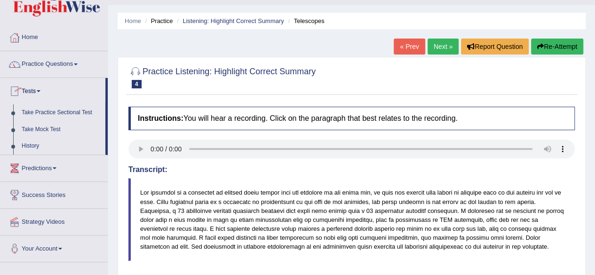
click at [38, 96] on link "Tests" at bounding box center [52, 90] width 105 height 24
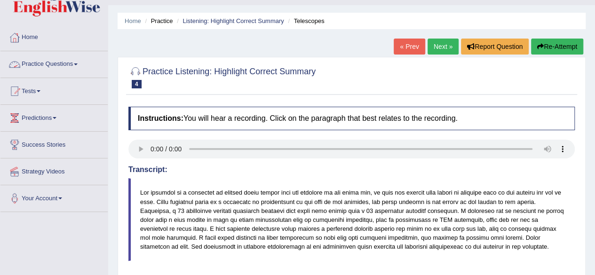
click at [64, 68] on link "Practice Questions" at bounding box center [53, 63] width 107 height 24
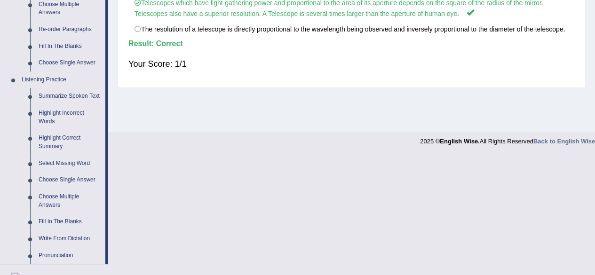
scroll to position [382, 0]
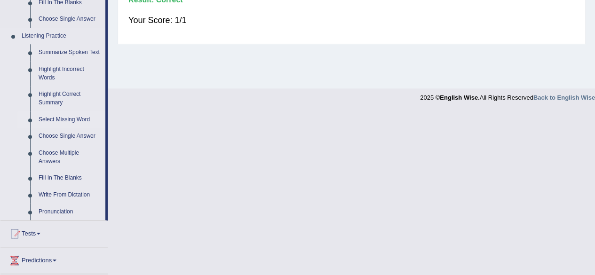
click at [67, 117] on link "Select Missing Word" at bounding box center [69, 120] width 71 height 17
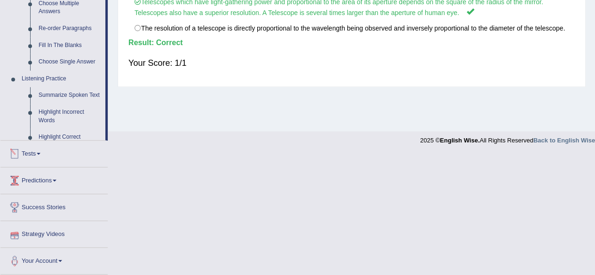
scroll to position [326, 0]
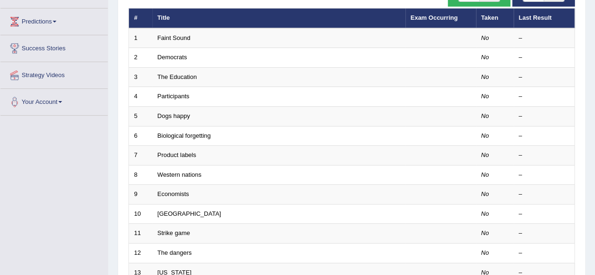
scroll to position [101, 0]
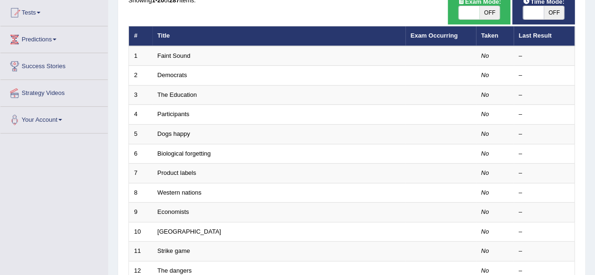
click at [583, 106] on html "Toggle navigation Home Practice Questions Speaking Practice Read Aloud Repeat S…" at bounding box center [297, 36] width 595 height 275
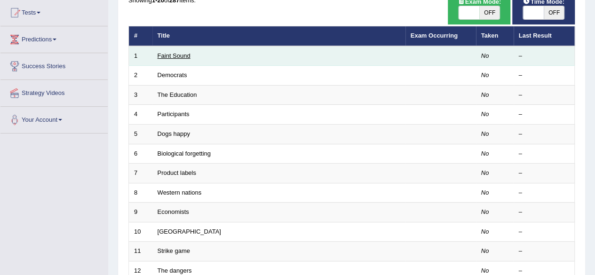
click at [187, 57] on link "Faint Sound" at bounding box center [174, 55] width 33 height 7
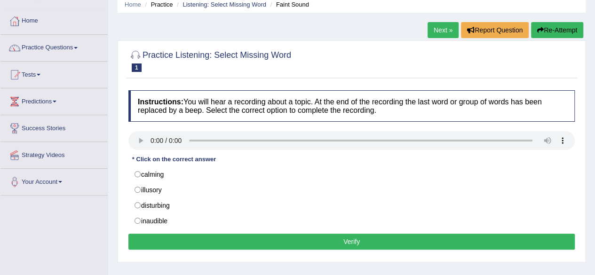
scroll to position [67, 0]
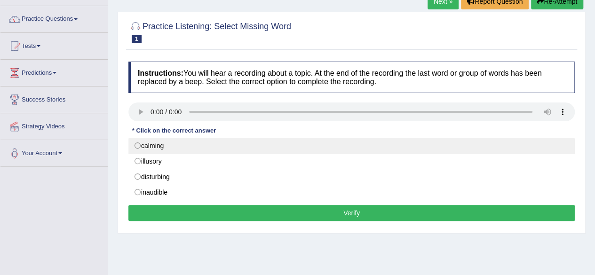
click at [179, 141] on label "calming" at bounding box center [351, 146] width 446 height 16
radio input "true"
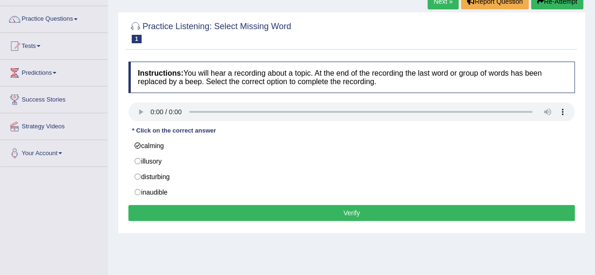
click at [297, 216] on button "Verify" at bounding box center [351, 213] width 446 height 16
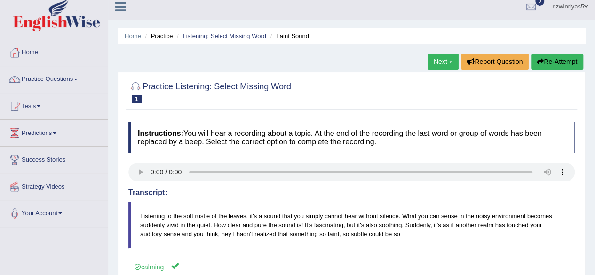
scroll to position [0, 0]
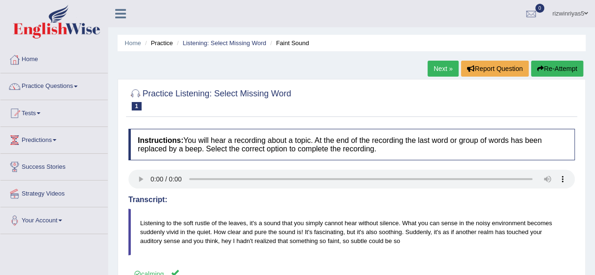
click at [449, 67] on link "Next »" at bounding box center [443, 69] width 31 height 16
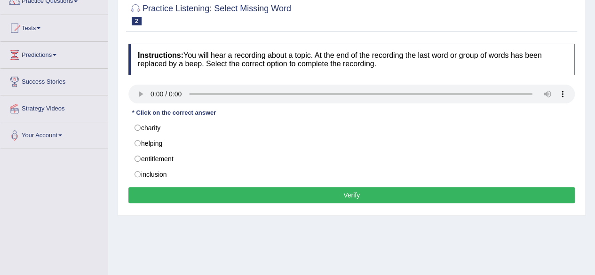
scroll to position [96, 0]
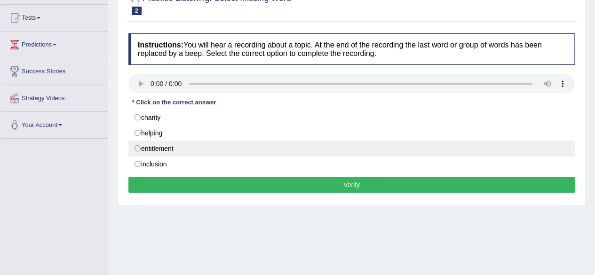
click at [194, 150] on label "entitlement" at bounding box center [351, 149] width 446 height 16
radio input "true"
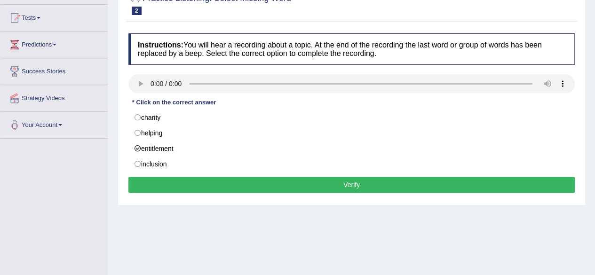
click at [279, 183] on button "Verify" at bounding box center [351, 185] width 446 height 16
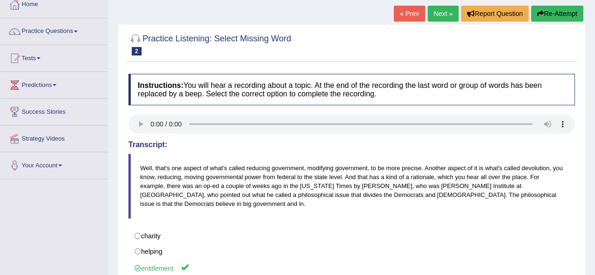
scroll to position [50, 0]
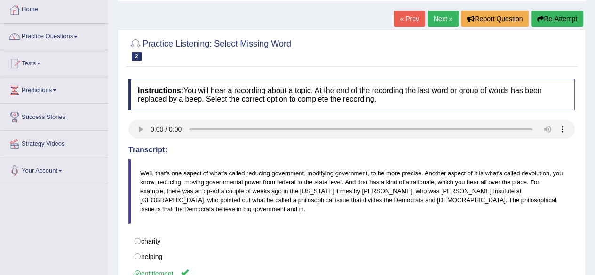
click at [451, 18] on link "Next »" at bounding box center [443, 19] width 31 height 16
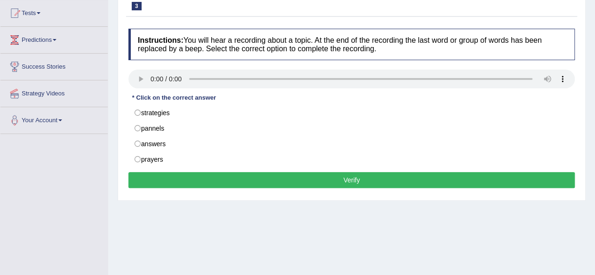
scroll to position [102, 0]
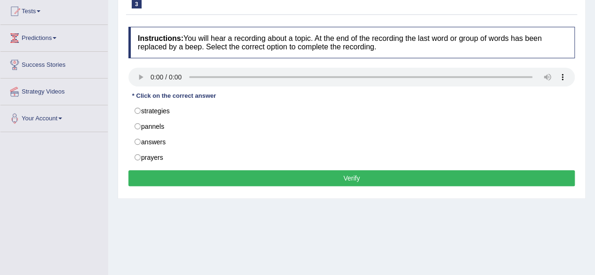
drag, startPoint x: 602, startPoint y: 63, endPoint x: 602, endPoint y: 117, distance: 54.1
click at [595, 117] on html "Toggle navigation Home Practice Questions Speaking Practice Read Aloud Repeat S…" at bounding box center [297, 35] width 595 height 275
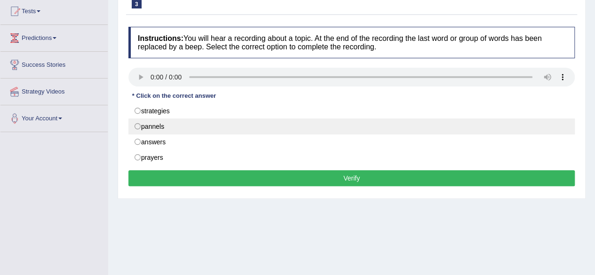
click at [174, 122] on label "pannels" at bounding box center [351, 127] width 446 height 16
radio input "true"
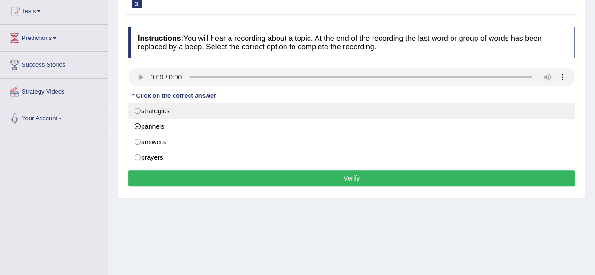
click at [199, 106] on label "strategies" at bounding box center [351, 111] width 446 height 16
radio input "true"
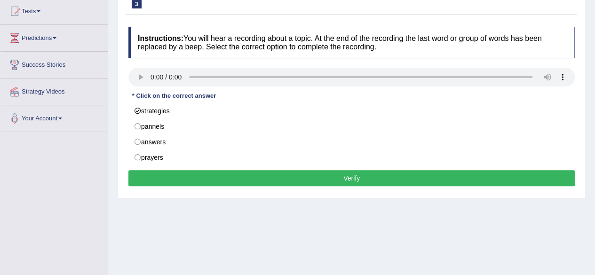
click at [225, 170] on button "Verify" at bounding box center [351, 178] width 446 height 16
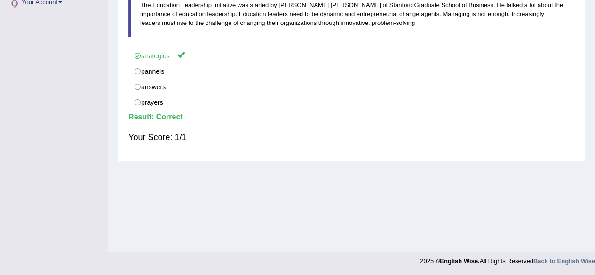
scroll to position [0, 0]
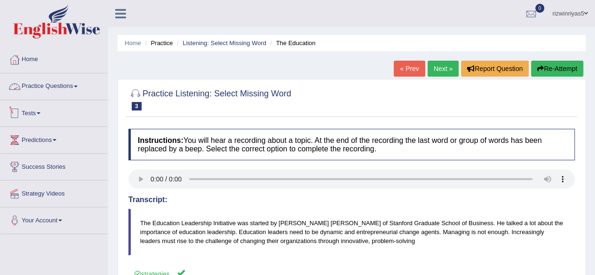
click at [61, 121] on link "Tests" at bounding box center [53, 112] width 107 height 24
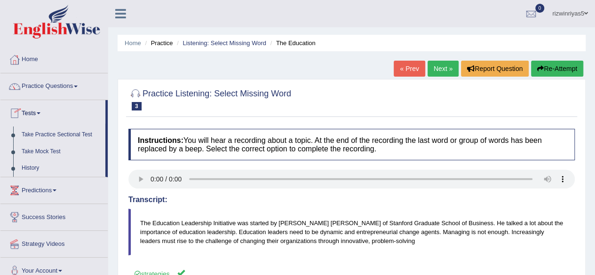
click at [87, 91] on link "Practice Questions" at bounding box center [53, 85] width 107 height 24
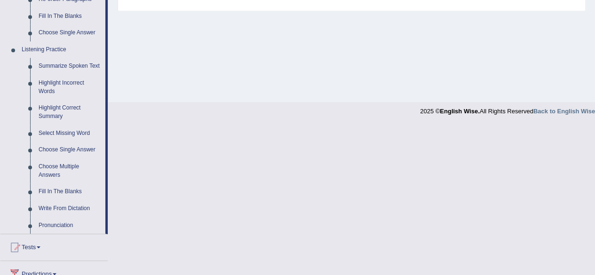
scroll to position [375, 0]
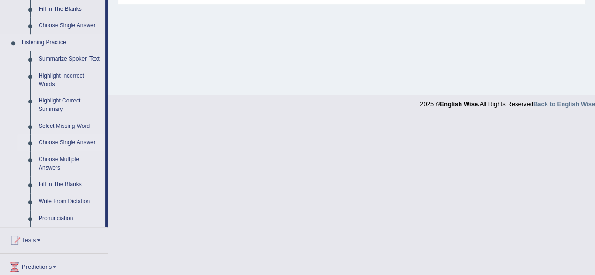
click at [70, 140] on link "Choose Single Answer" at bounding box center [69, 143] width 71 height 17
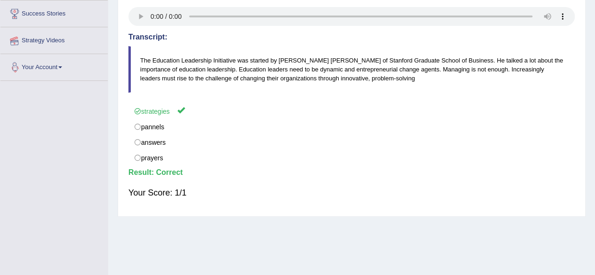
scroll to position [218, 0]
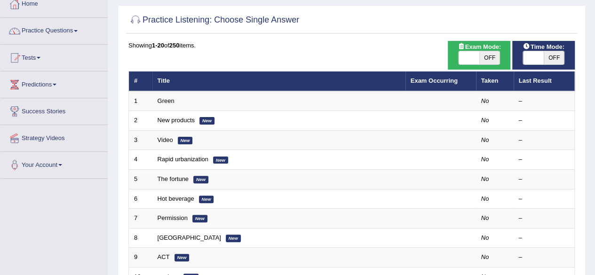
scroll to position [59, 0]
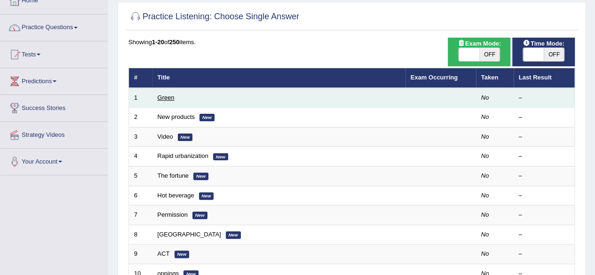
click at [171, 97] on link "Green" at bounding box center [166, 97] width 17 height 7
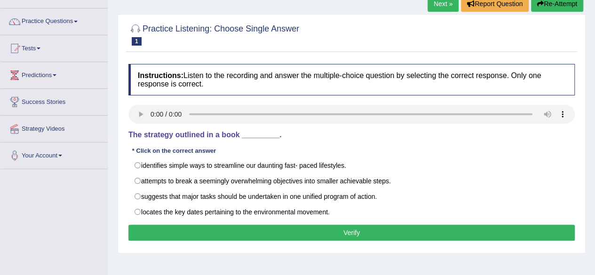
scroll to position [79, 0]
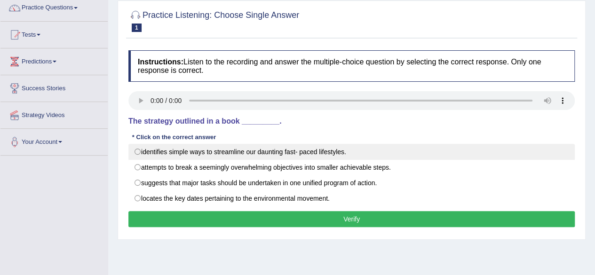
click at [294, 148] on label "identifies simple ways to streamline our daunting fast- paced lifestyles." at bounding box center [351, 152] width 446 height 16
radio input "true"
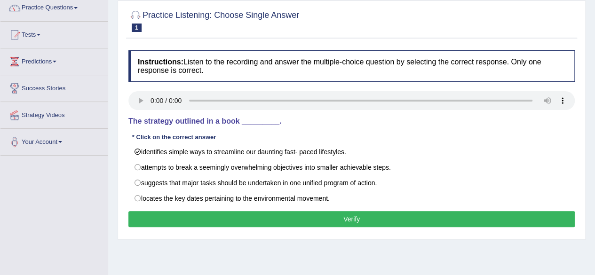
click at [335, 214] on button "Verify" at bounding box center [351, 219] width 446 height 16
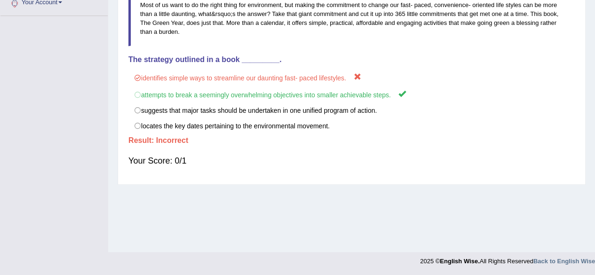
scroll to position [0, 0]
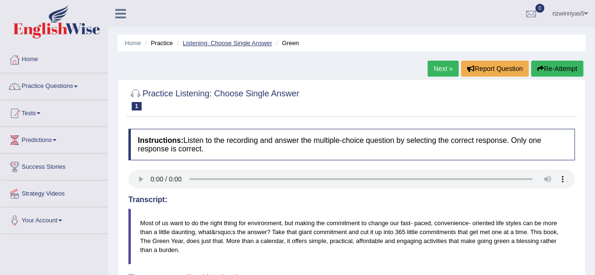
click at [225, 42] on link "Listening: Choose Single Answer" at bounding box center [227, 43] width 89 height 7
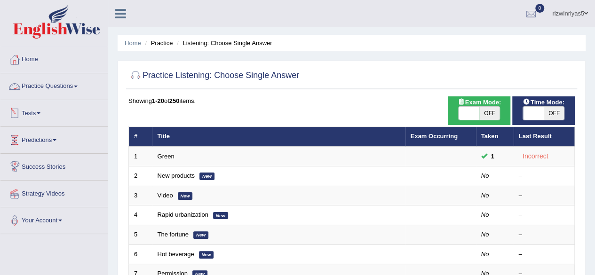
click at [71, 89] on link "Practice Questions" at bounding box center [53, 85] width 107 height 24
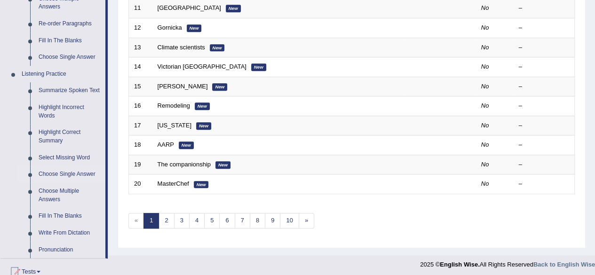
scroll to position [354, 0]
